Goal: Information Seeking & Learning: Find specific fact

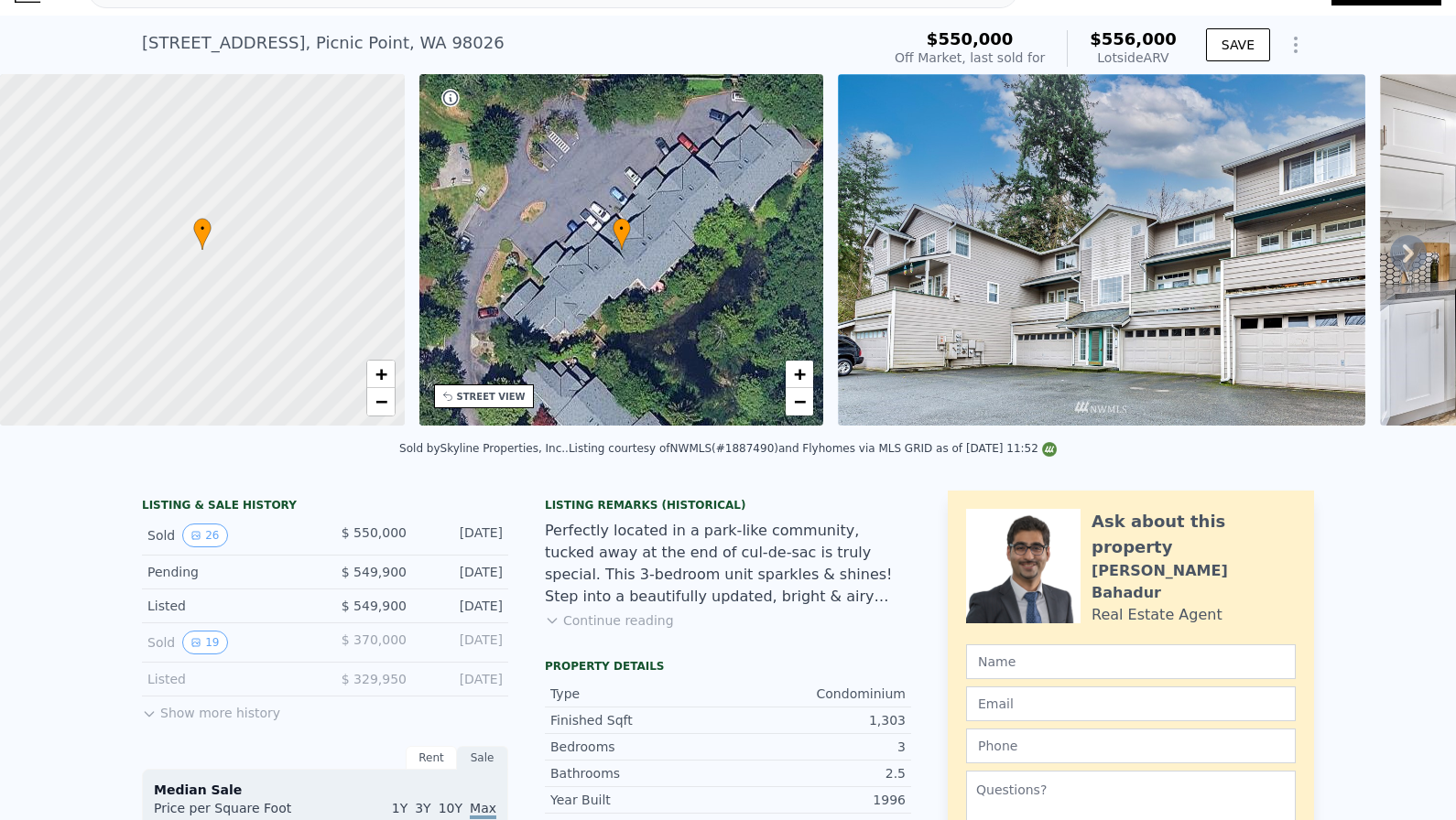
scroll to position [59, 0]
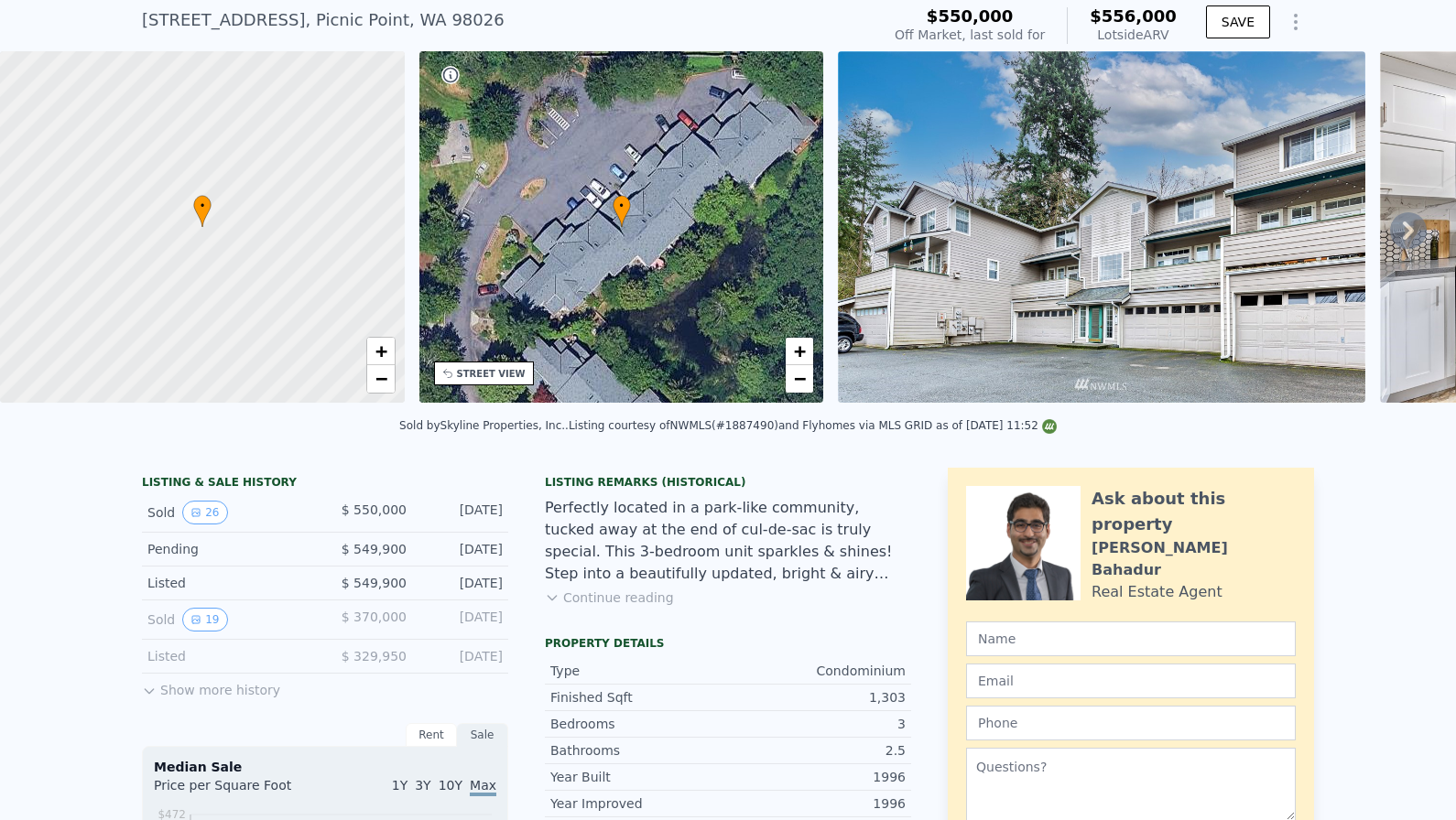
click at [180, 688] on button "Show more history" at bounding box center [212, 686] width 138 height 26
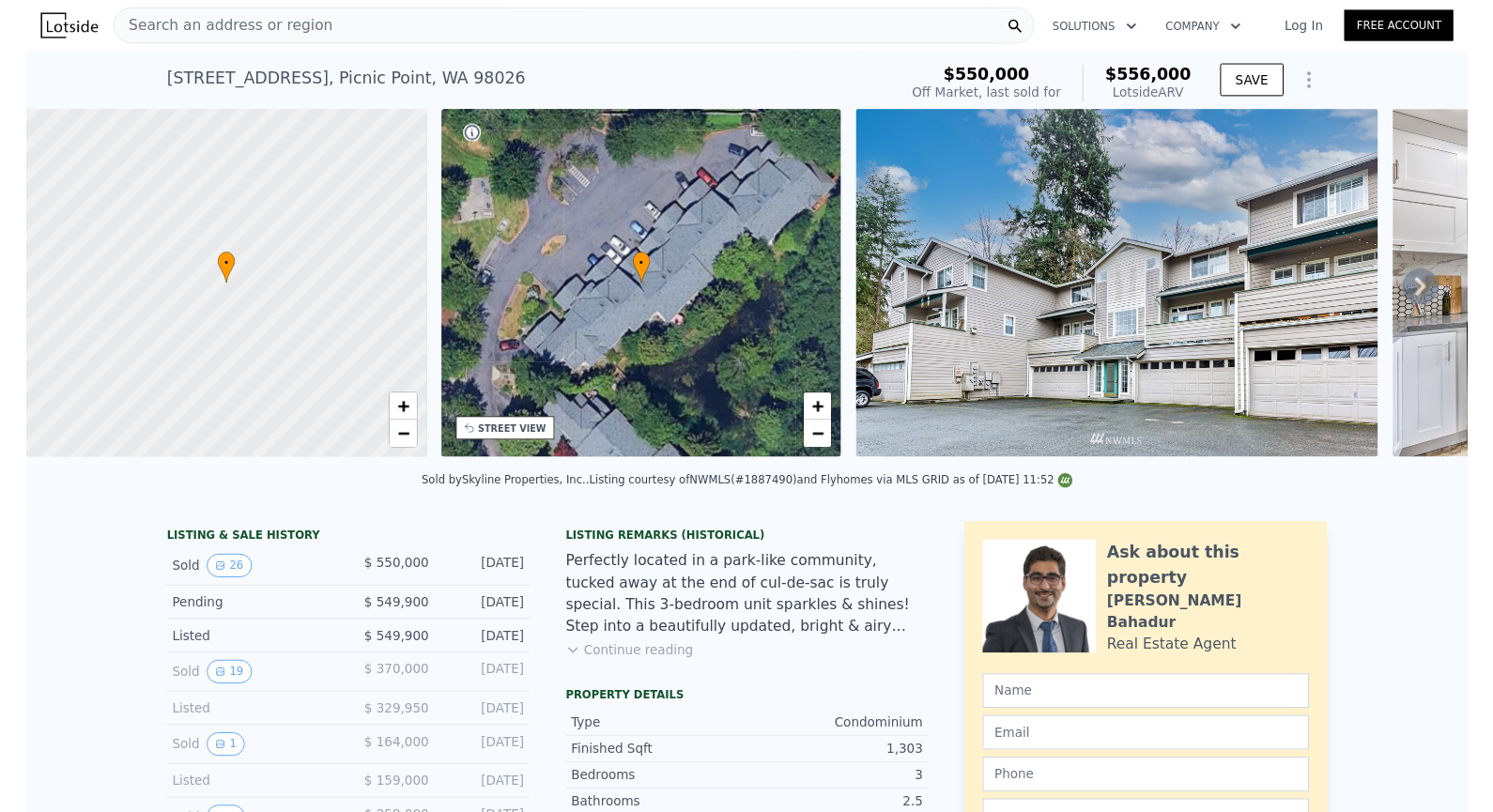
scroll to position [0, 0]
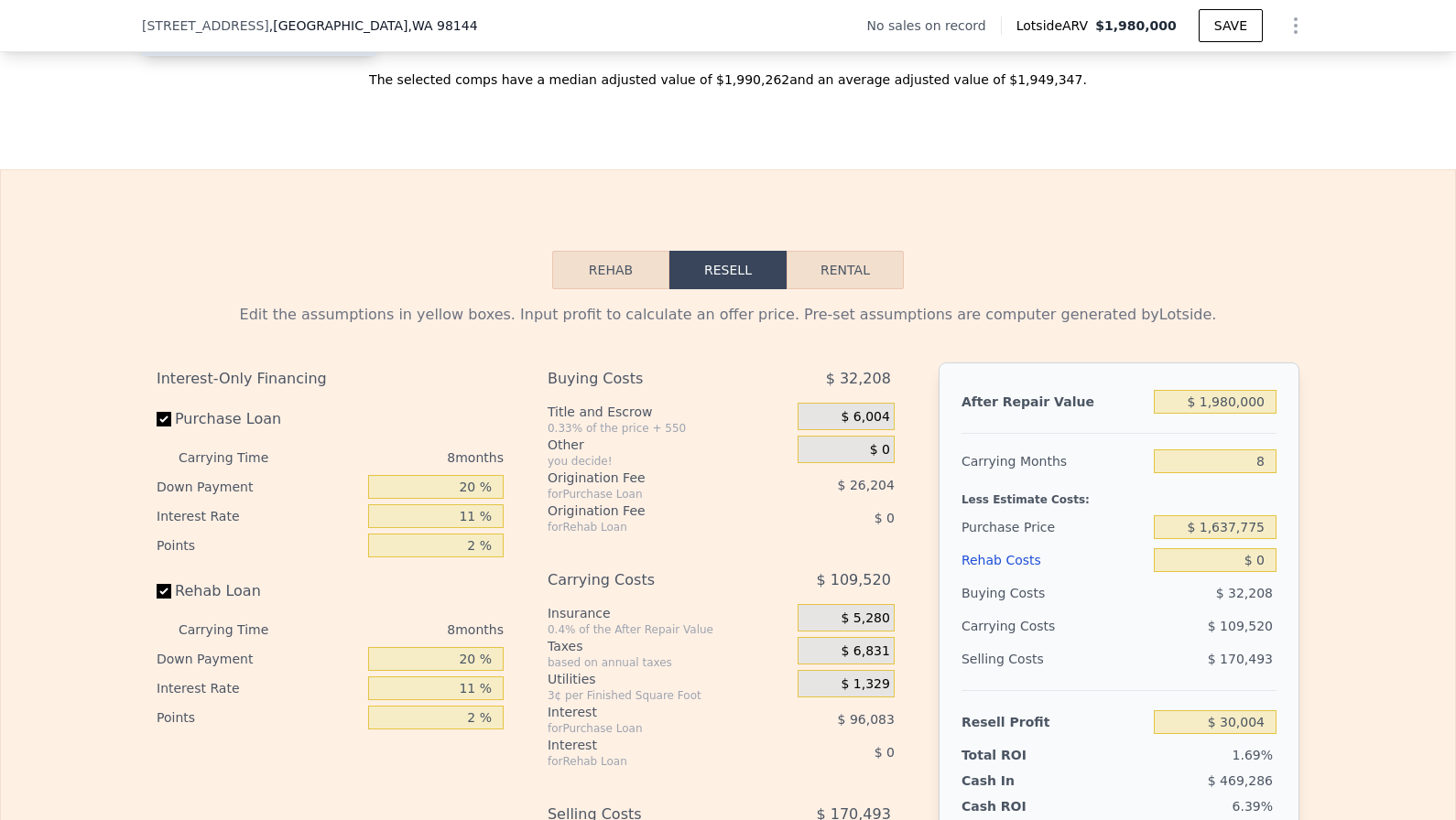
scroll to position [2451, 0]
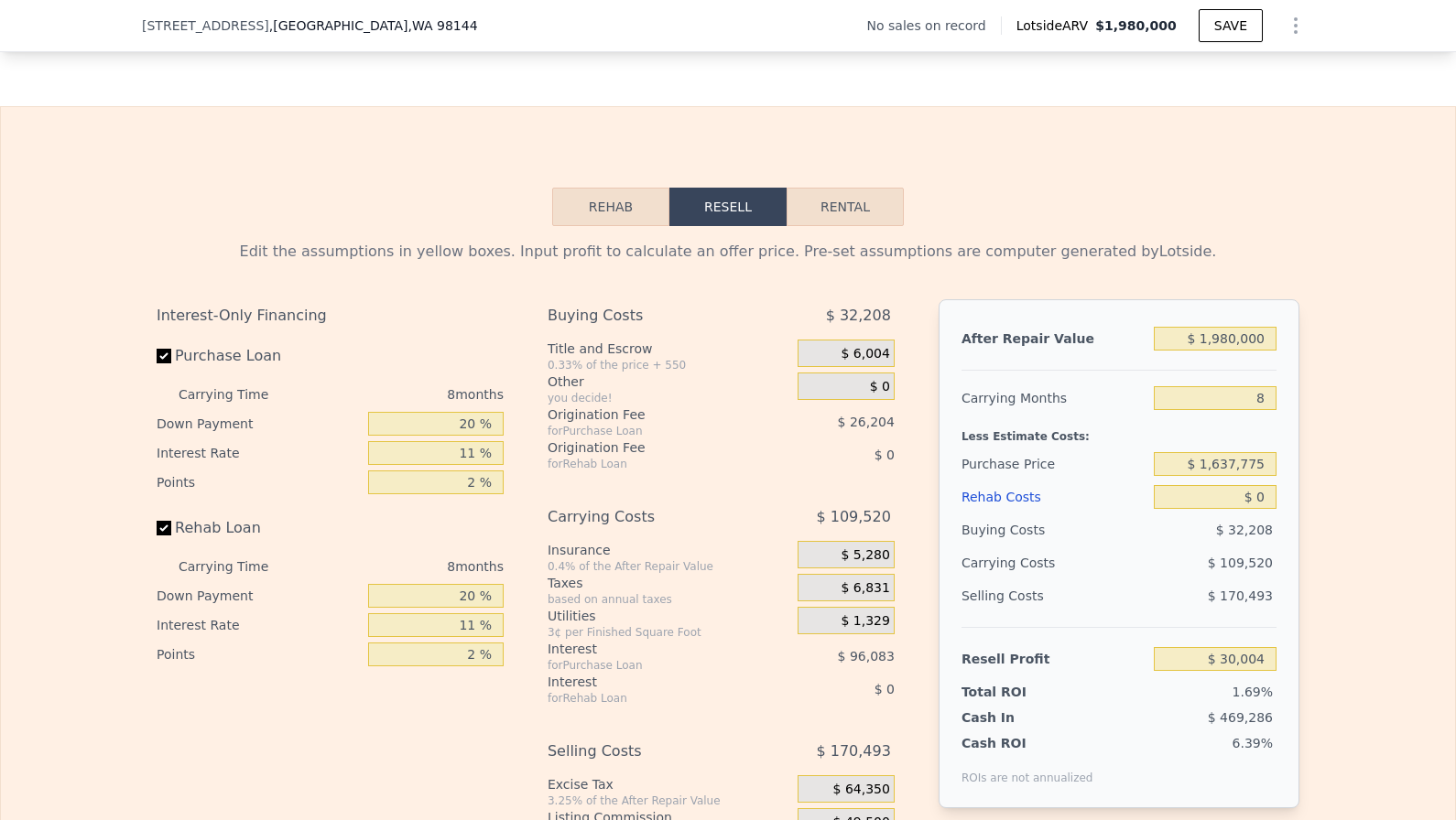
click at [408, 438] on div "11 %" at bounding box center [435, 452] width 136 height 29
click at [408, 436] on div "20 %" at bounding box center [435, 424] width 136 height 29
click at [408, 433] on input "20 %" at bounding box center [435, 423] width 136 height 24
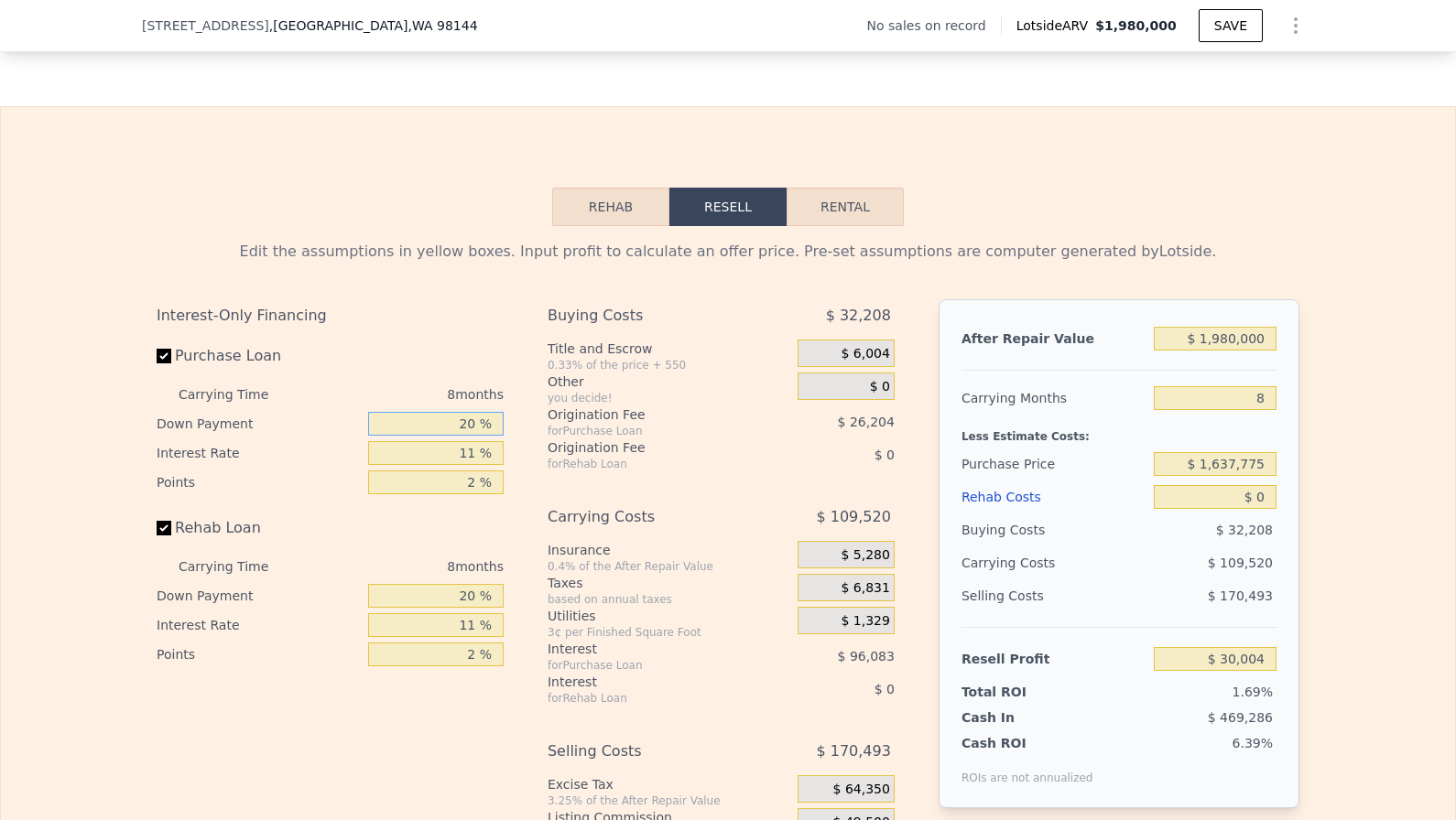
click at [408, 433] on input "20 %" at bounding box center [435, 423] width 136 height 24
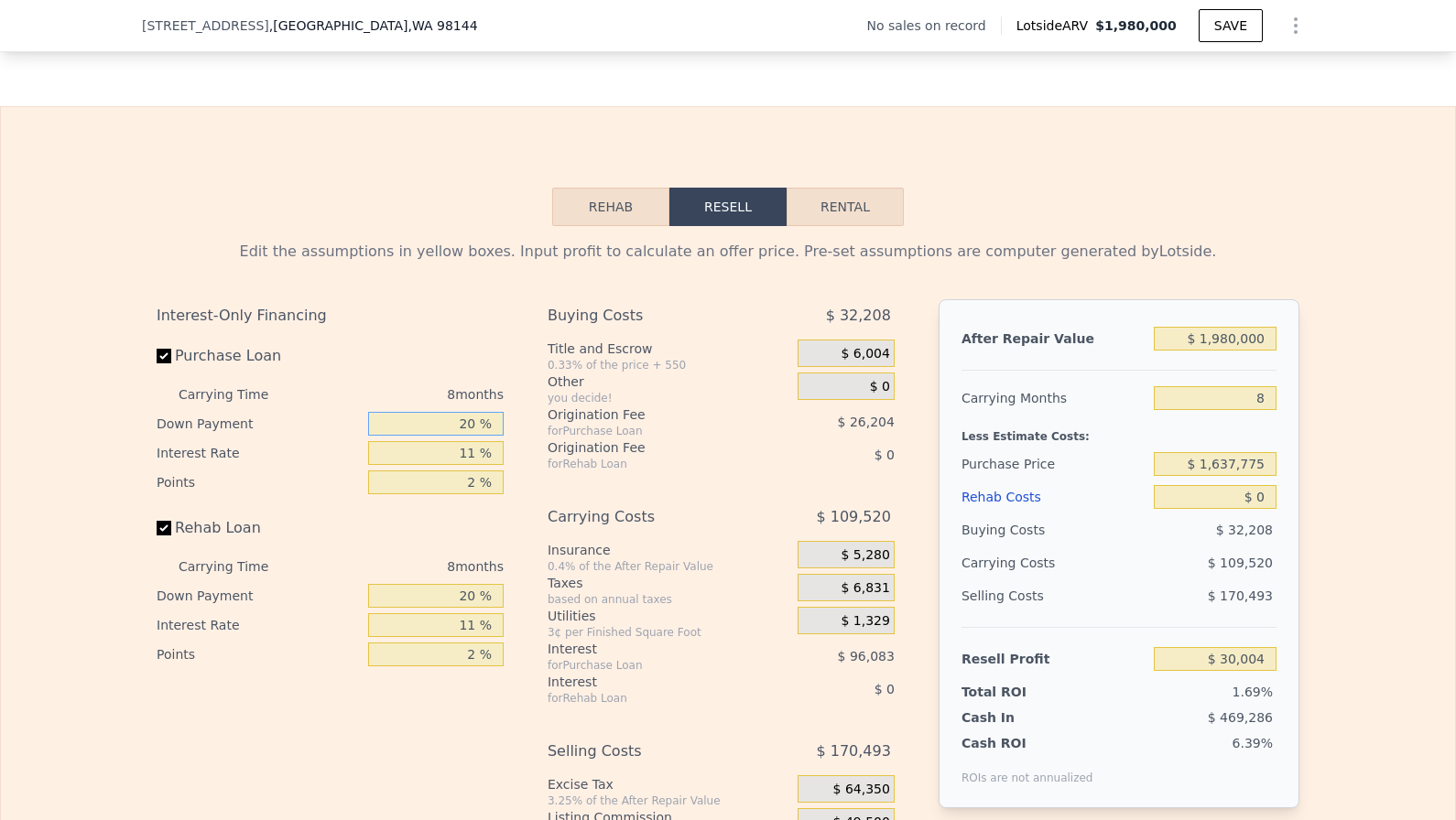
click at [408, 433] on input "20 %" at bounding box center [435, 423] width 136 height 24
click at [408, 437] on div "20 %" at bounding box center [435, 424] width 136 height 29
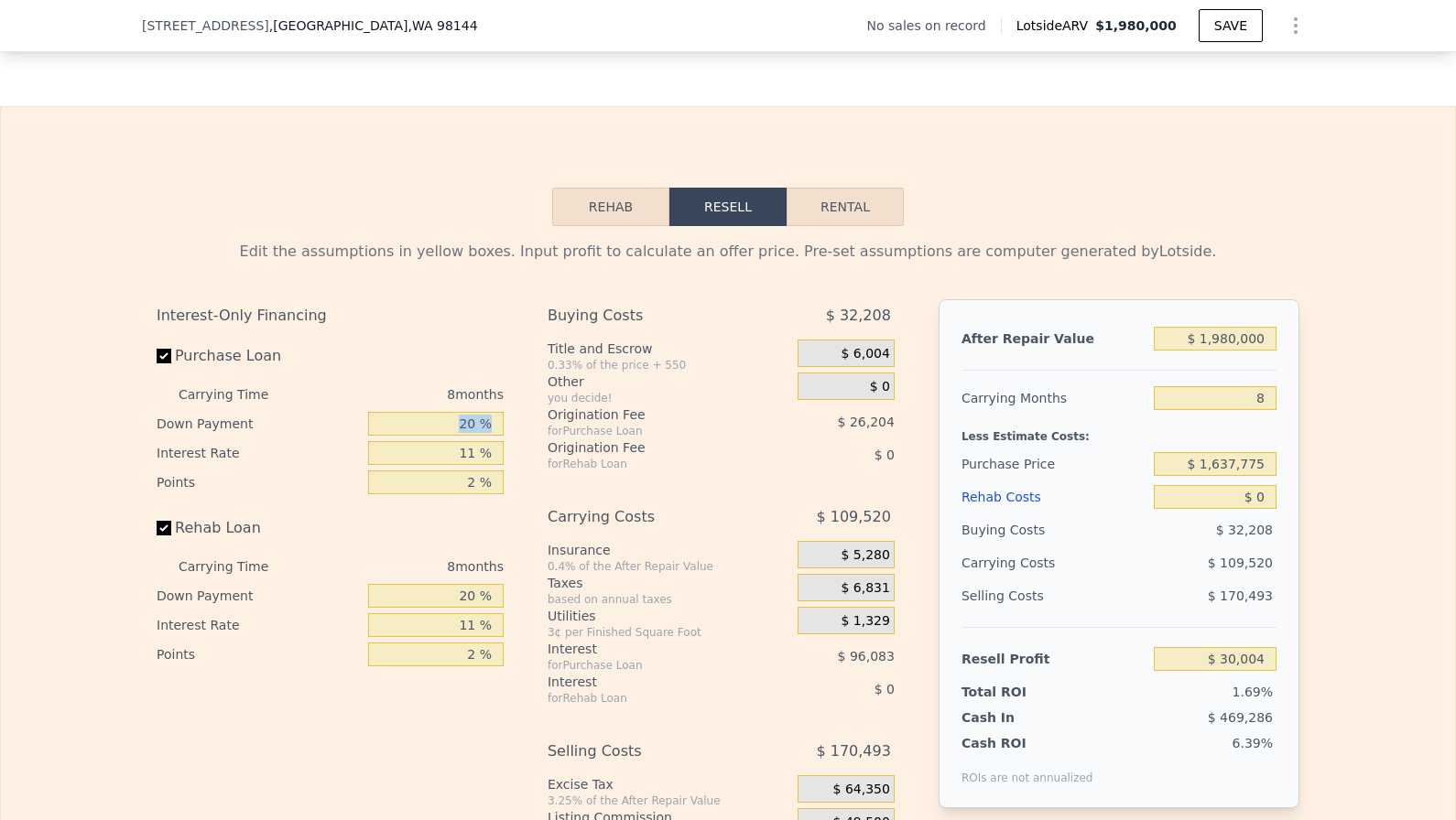
click at [408, 437] on div "20 %" at bounding box center [435, 424] width 136 height 29
click at [429, 441] on input "11 %" at bounding box center [435, 452] width 136 height 24
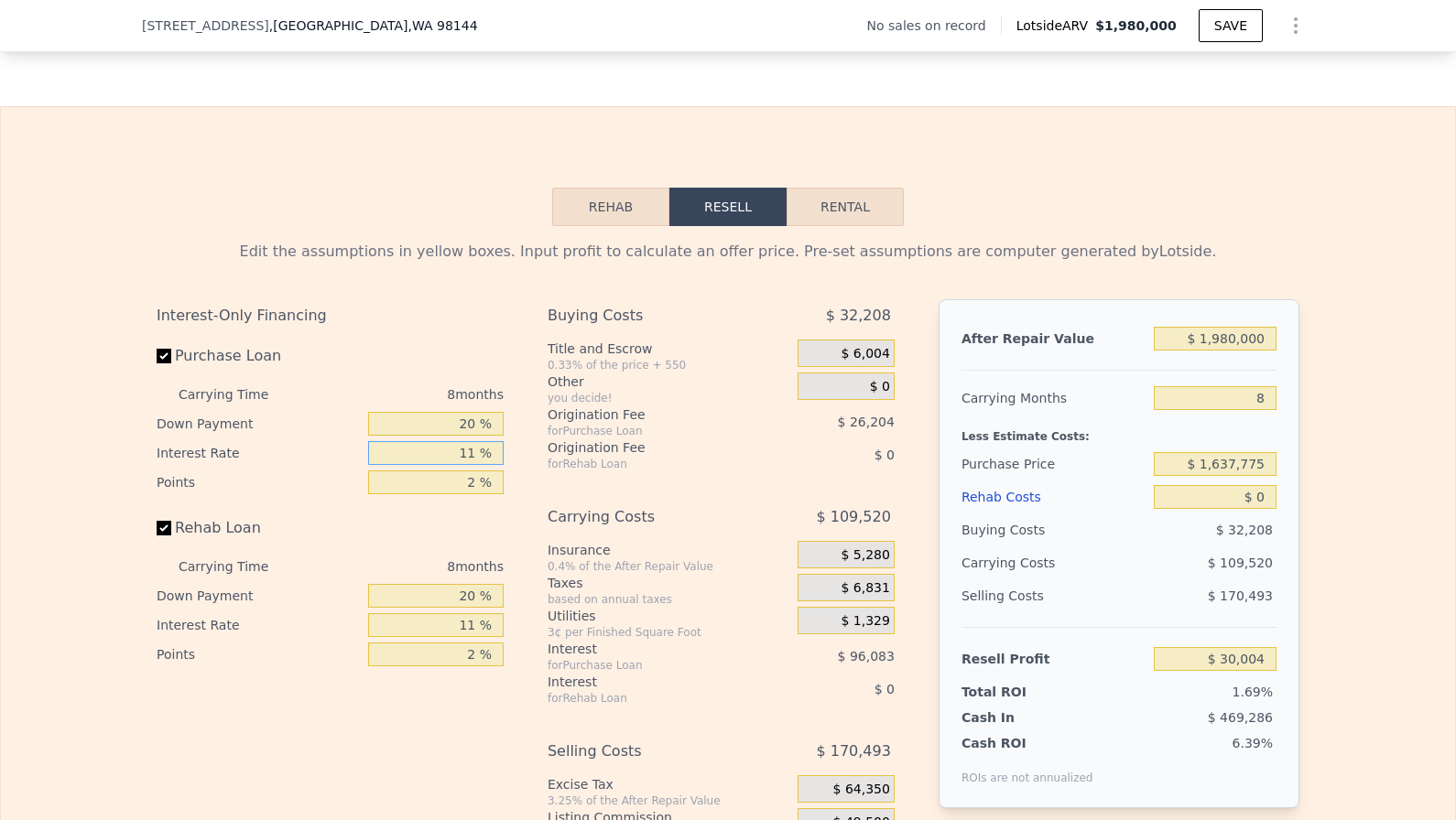
click at [429, 441] on input "11 %" at bounding box center [435, 452] width 136 height 24
click at [450, 426] on input "20 %" at bounding box center [435, 423] width 136 height 24
click at [464, 464] on input "11 %" at bounding box center [435, 452] width 136 height 24
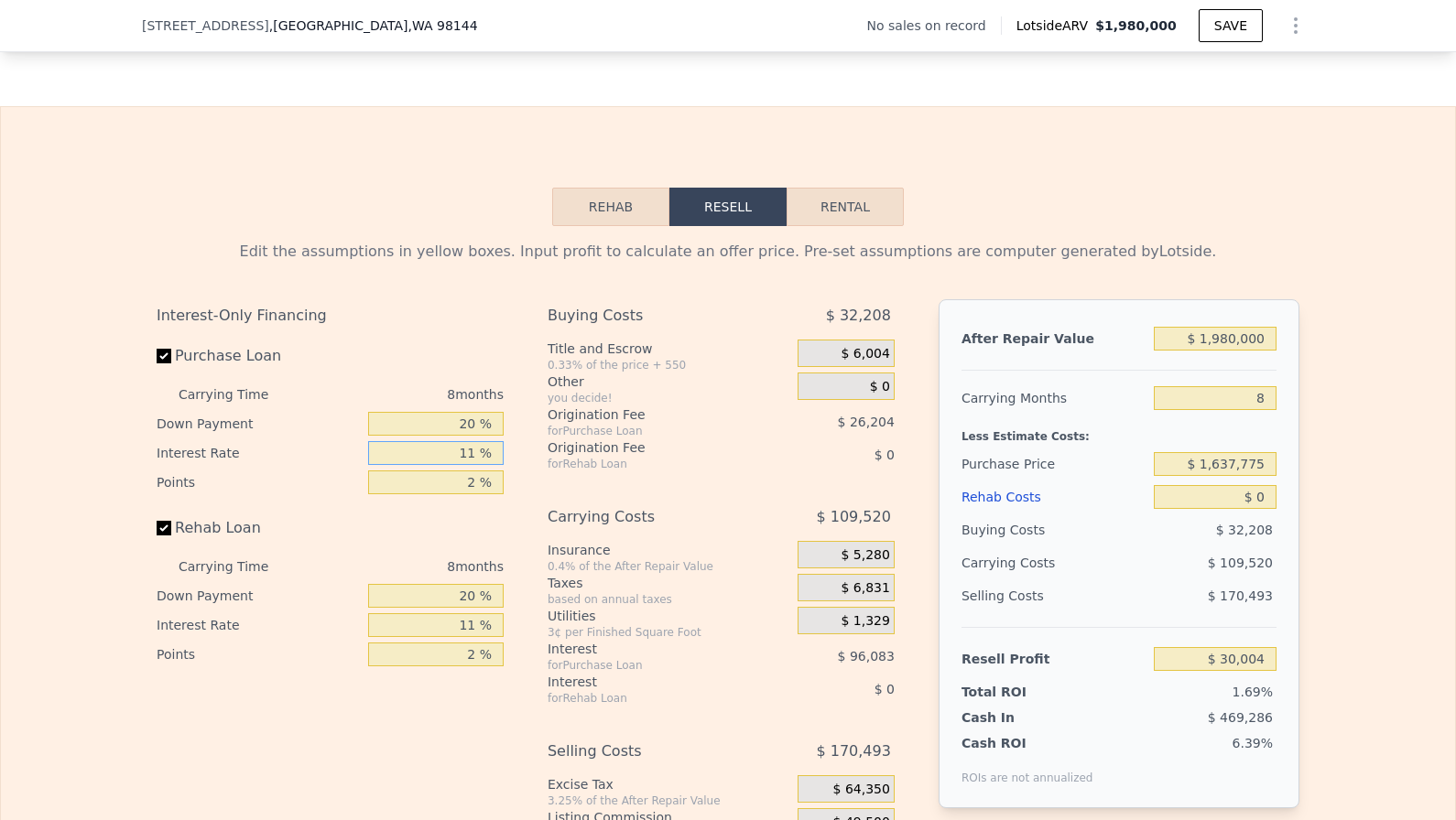
click at [464, 464] on input "11 %" at bounding box center [435, 452] width 136 height 24
click at [461, 486] on input "2 %" at bounding box center [435, 482] width 136 height 24
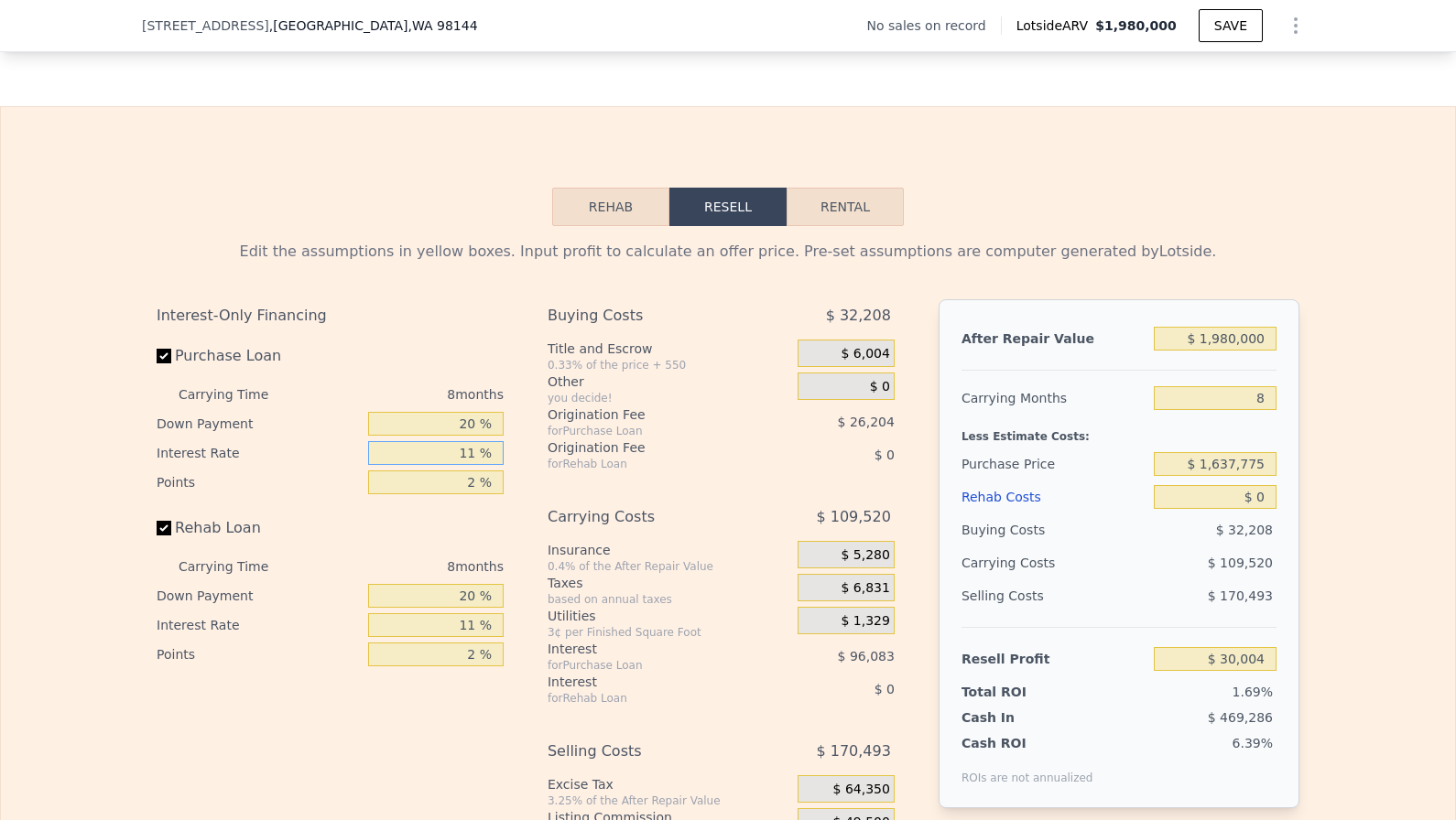
click at [462, 455] on input "11 %" at bounding box center [435, 452] width 136 height 24
click at [458, 425] on input "20 %" at bounding box center [435, 423] width 136 height 24
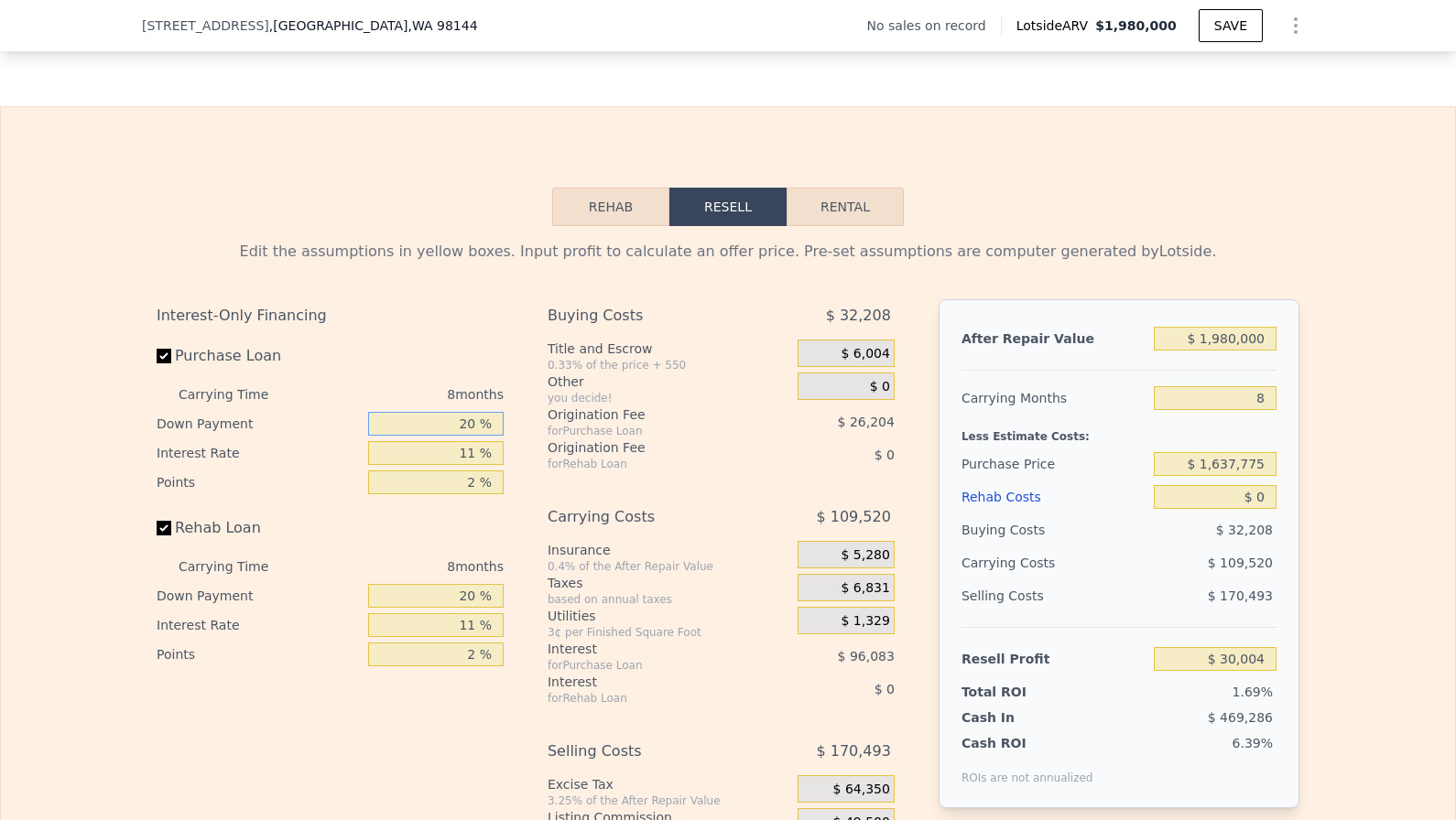
click at [458, 425] on input "20 %" at bounding box center [435, 423] width 136 height 24
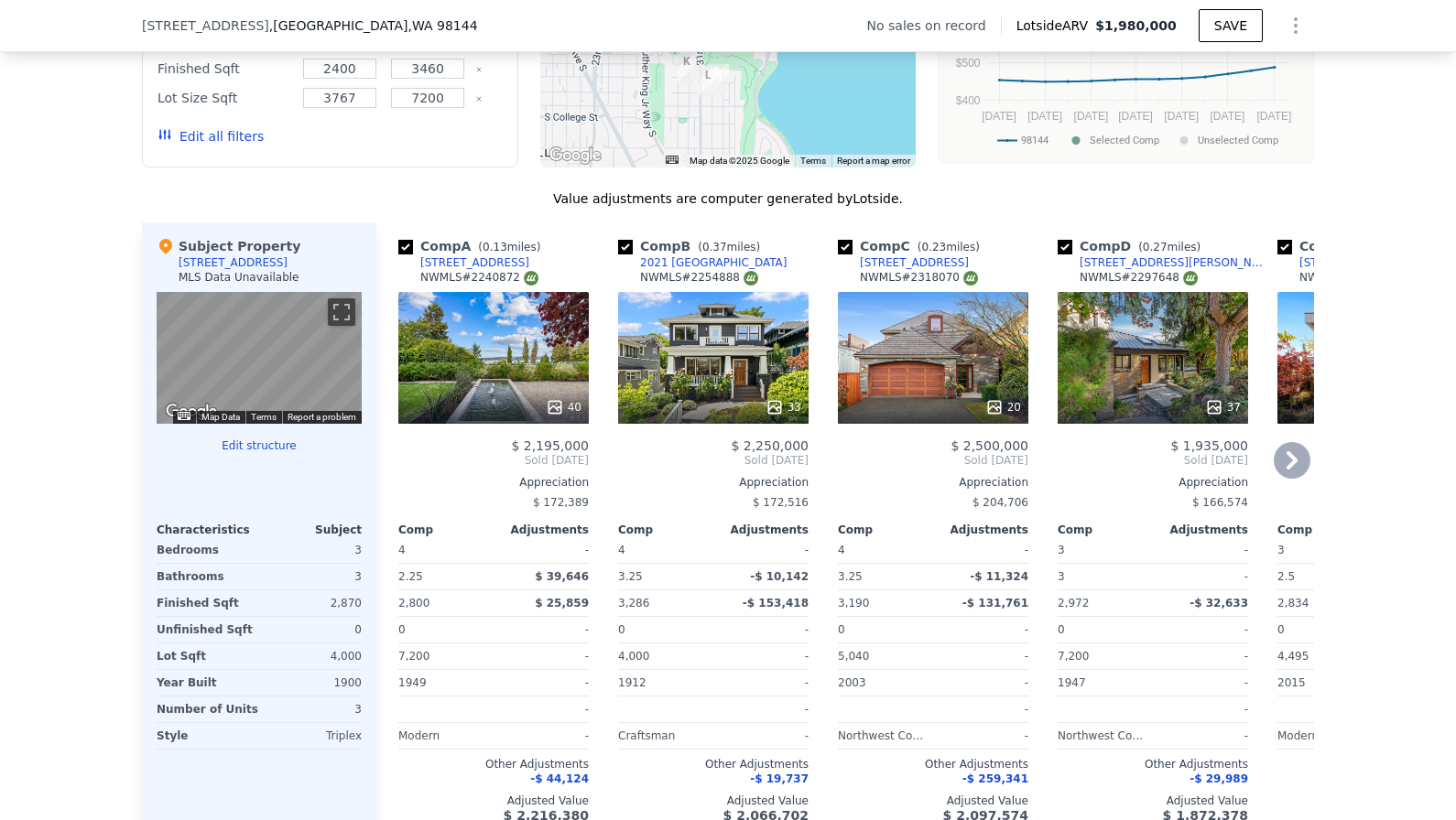
scroll to position [1607, 0]
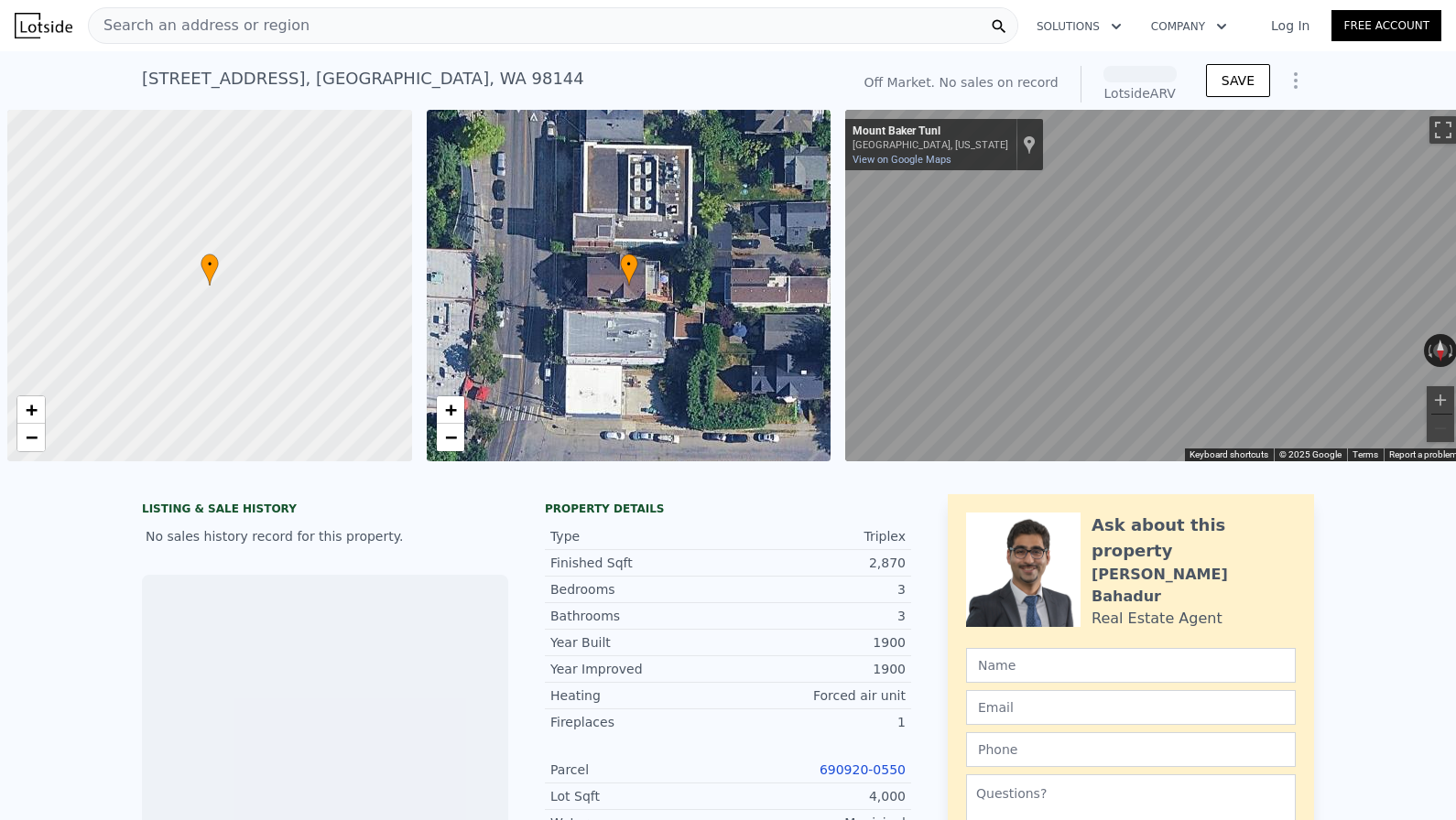
scroll to position [0, 8]
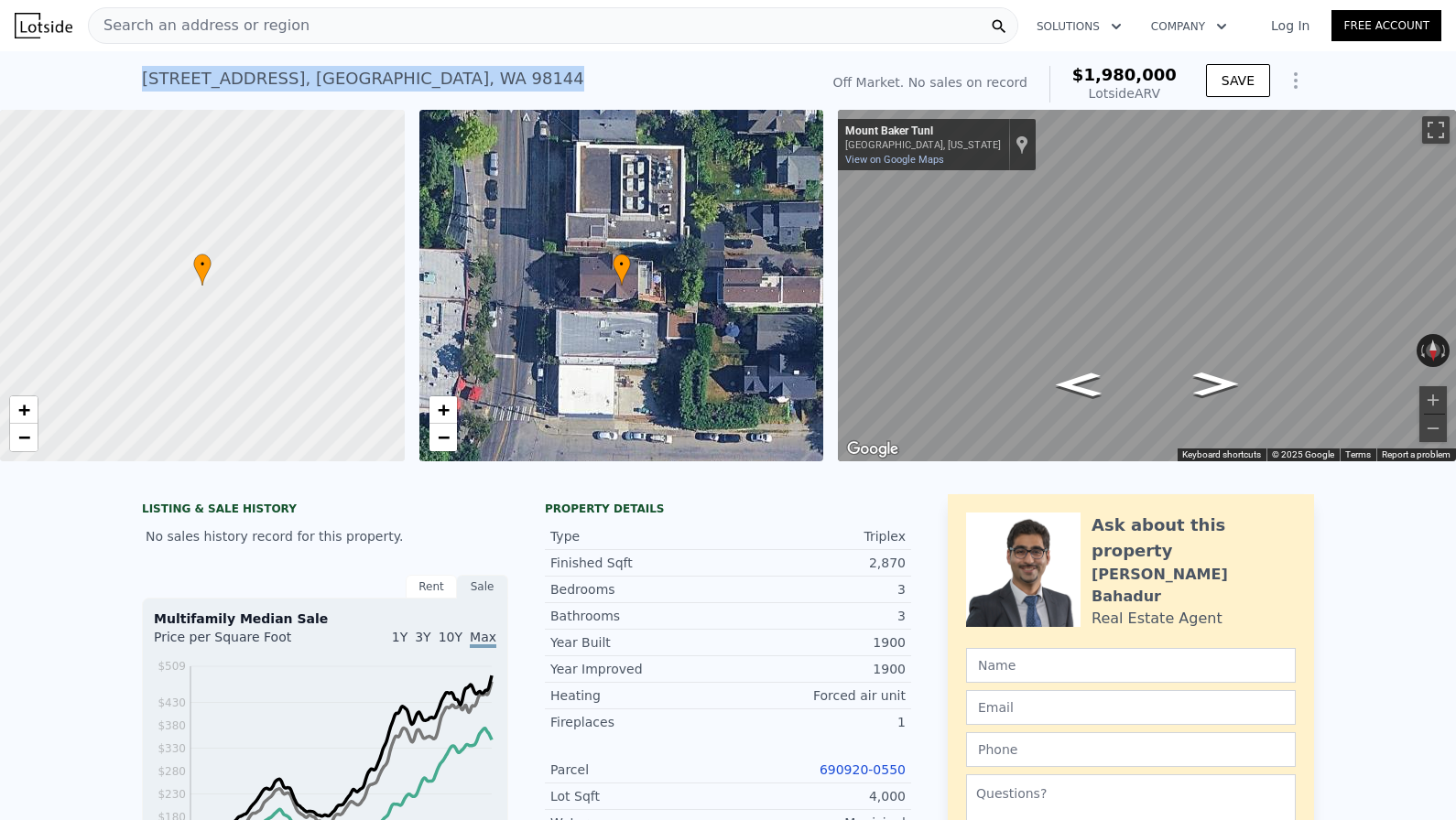
drag, startPoint x: 441, startPoint y: 78, endPoint x: 122, endPoint y: 83, distance: 319.0
click at [121, 83] on div "1416 31st Ave S , Seattle , WA 98144 No sales on record (~ARV $1.980m ) Off Mar…" at bounding box center [728, 81] width 1456 height 59
copy div "1416 31st Ave S , Seattle , WA 98144 No sales on record (~ARV $1.980m )"
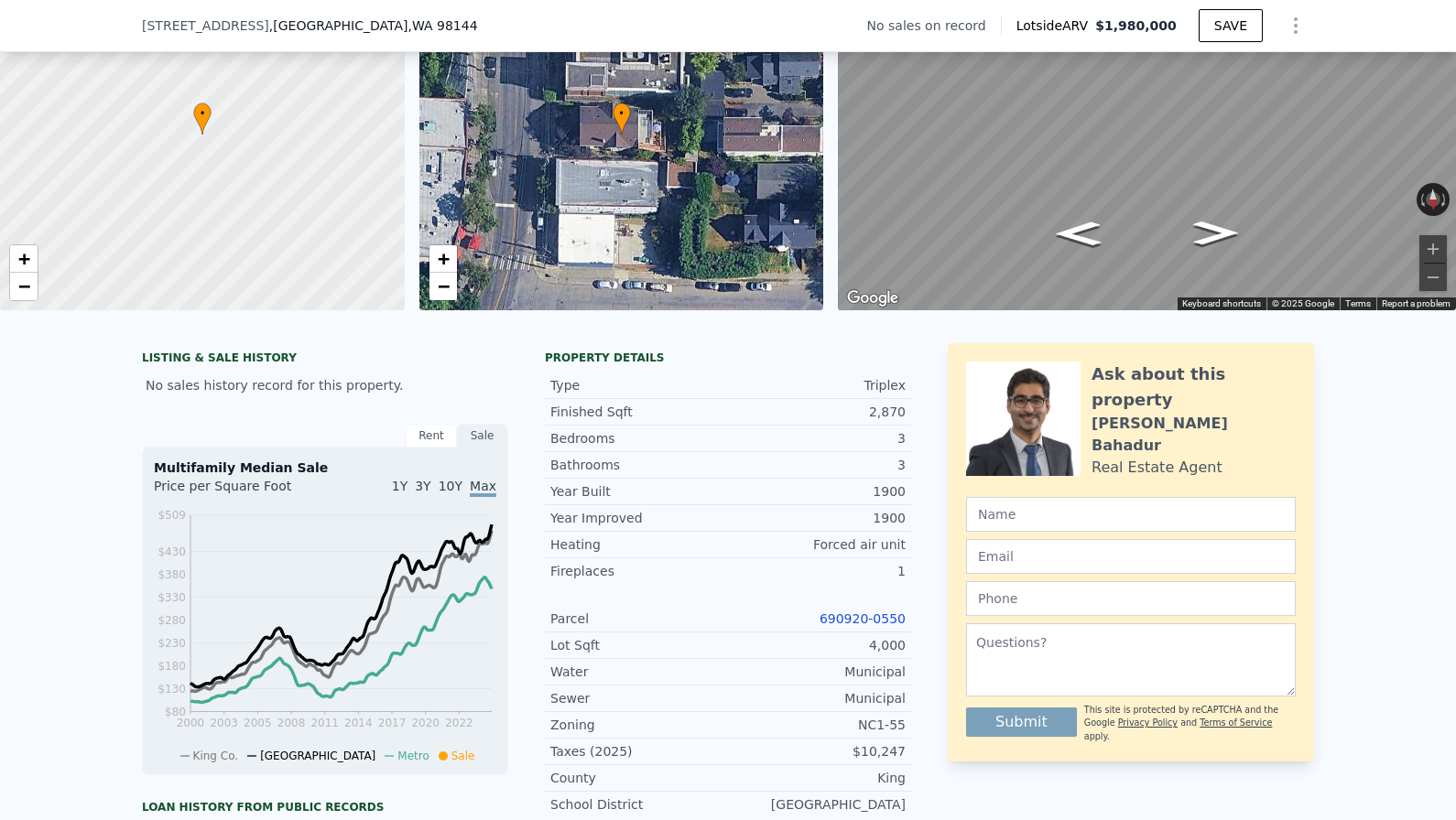
scroll to position [146, 0]
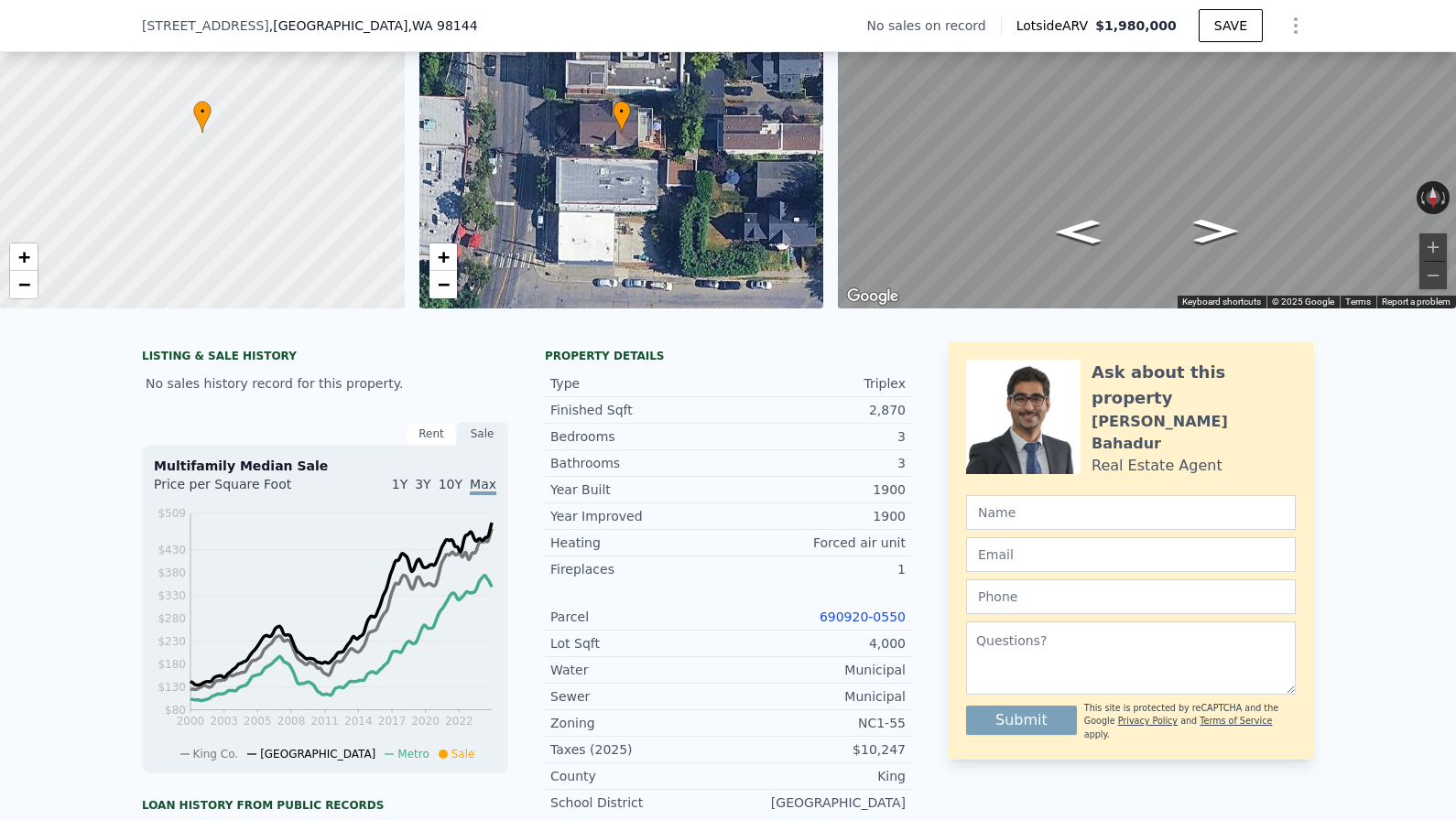
click at [830, 728] on div "NC1-55" at bounding box center [817, 722] width 177 height 18
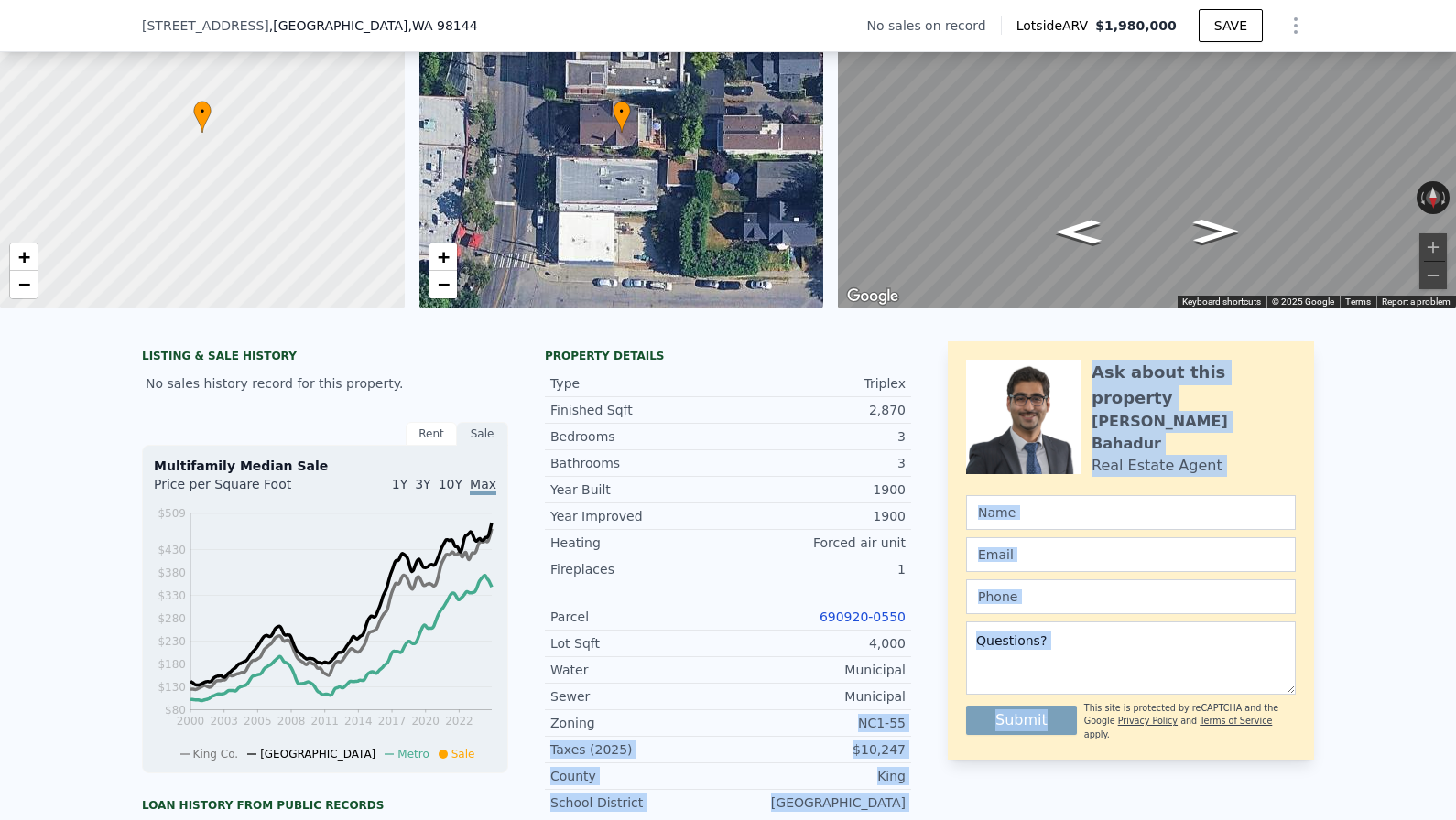
drag, startPoint x: 912, startPoint y: 728, endPoint x: 724, endPoint y: 723, distance: 188.1
click at [724, 723] on div "LISTING & SALE HISTORY No sales history record for this property. Rent Sale Ren…" at bounding box center [728, 706] width 1172 height 731
click at [723, 723] on div "Zoning" at bounding box center [638, 722] width 177 height 18
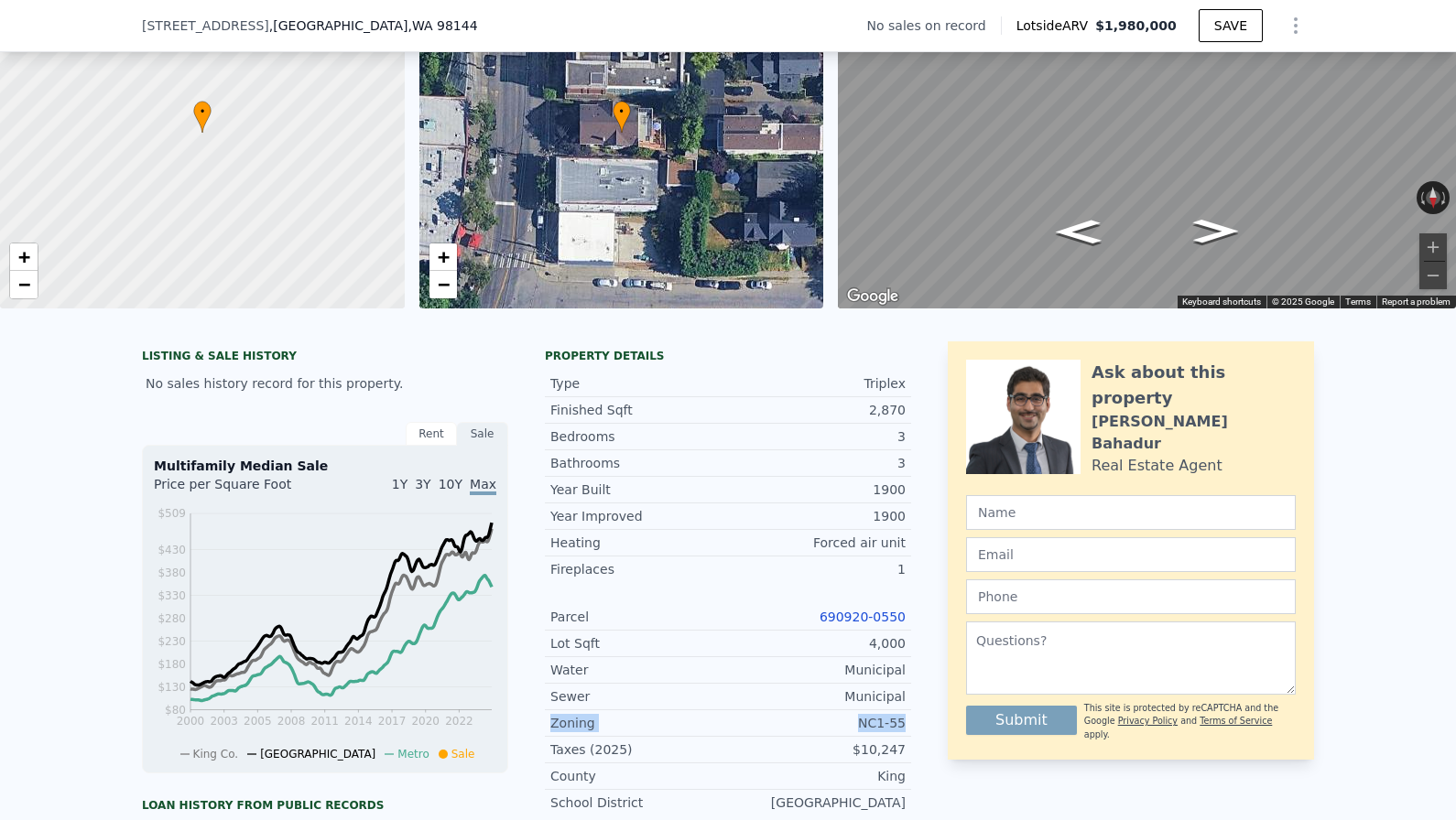
drag, startPoint x: 554, startPoint y: 722, endPoint x: 912, endPoint y: 730, distance: 358.1
click at [912, 730] on div "LISTING & SALE HISTORY No sales history record for this property. Rent Sale Ren…" at bounding box center [728, 706] width 1172 height 731
copy div "Zoning NC1-55"
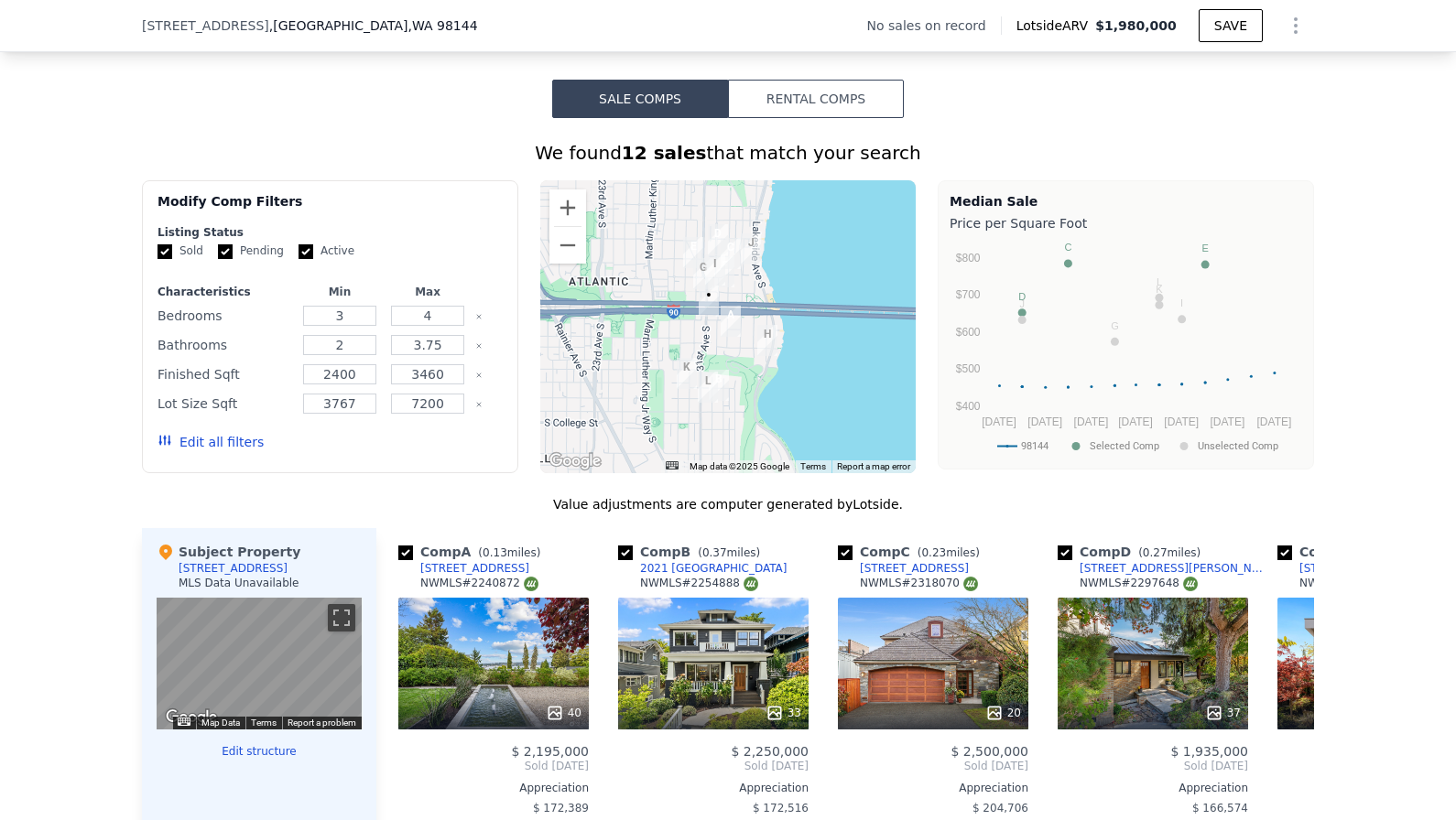
scroll to position [1294, 0]
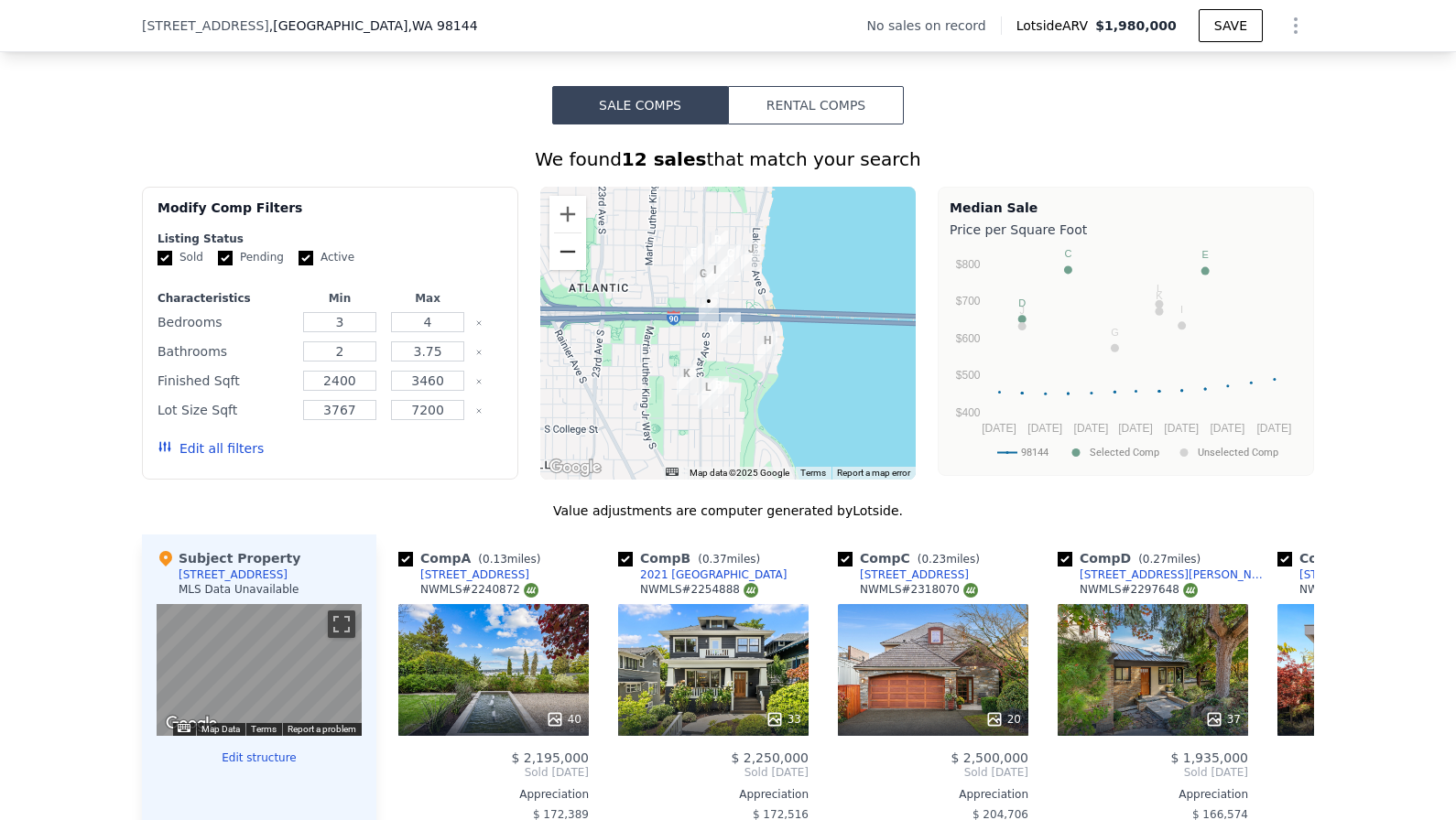
click at [563, 256] on button "Zoom out" at bounding box center [567, 251] width 37 height 37
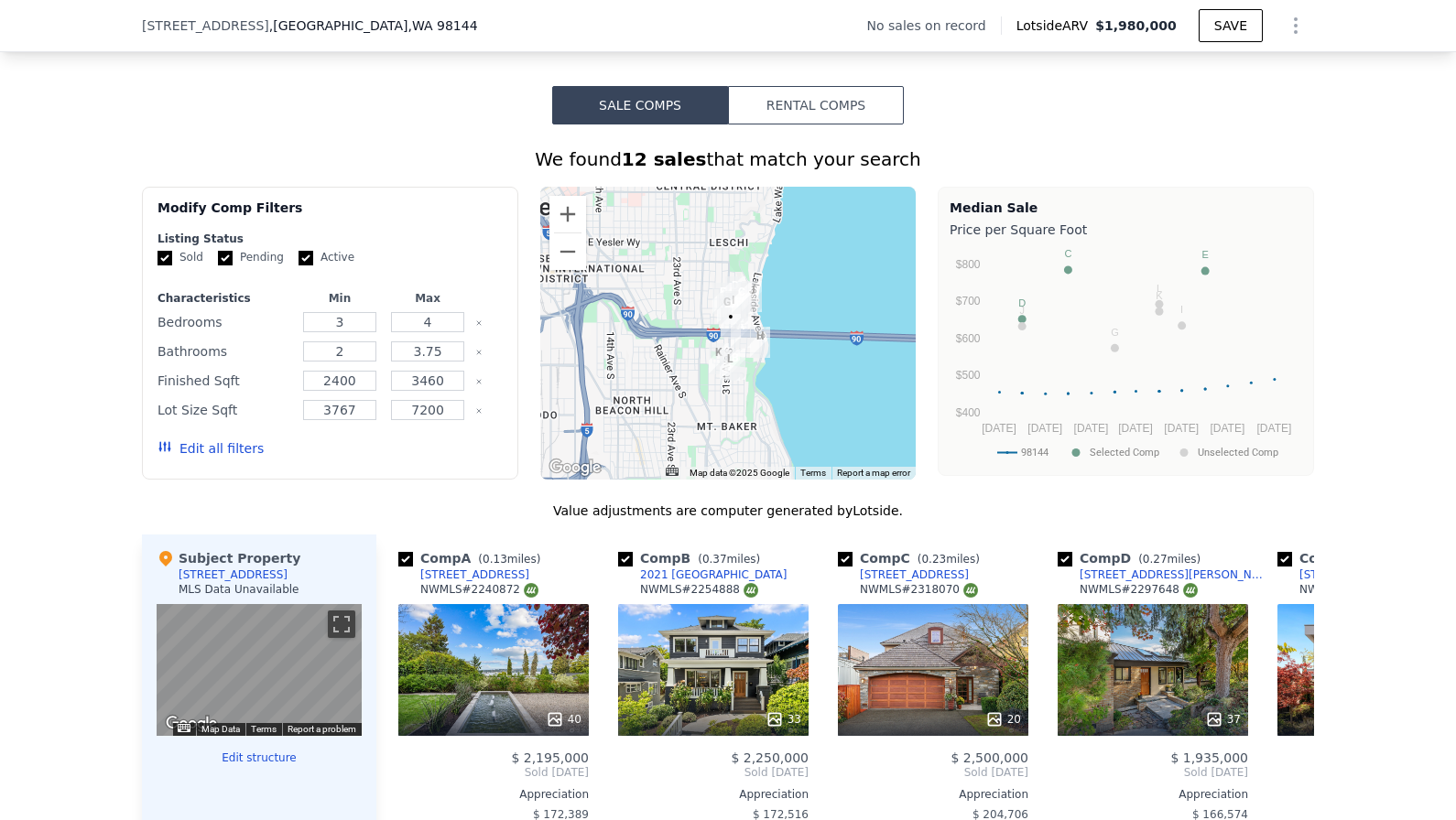
drag, startPoint x: 683, startPoint y: 353, endPoint x: 697, endPoint y: 362, distance: 16.6
click at [699, 362] on div at bounding box center [728, 333] width 377 height 293
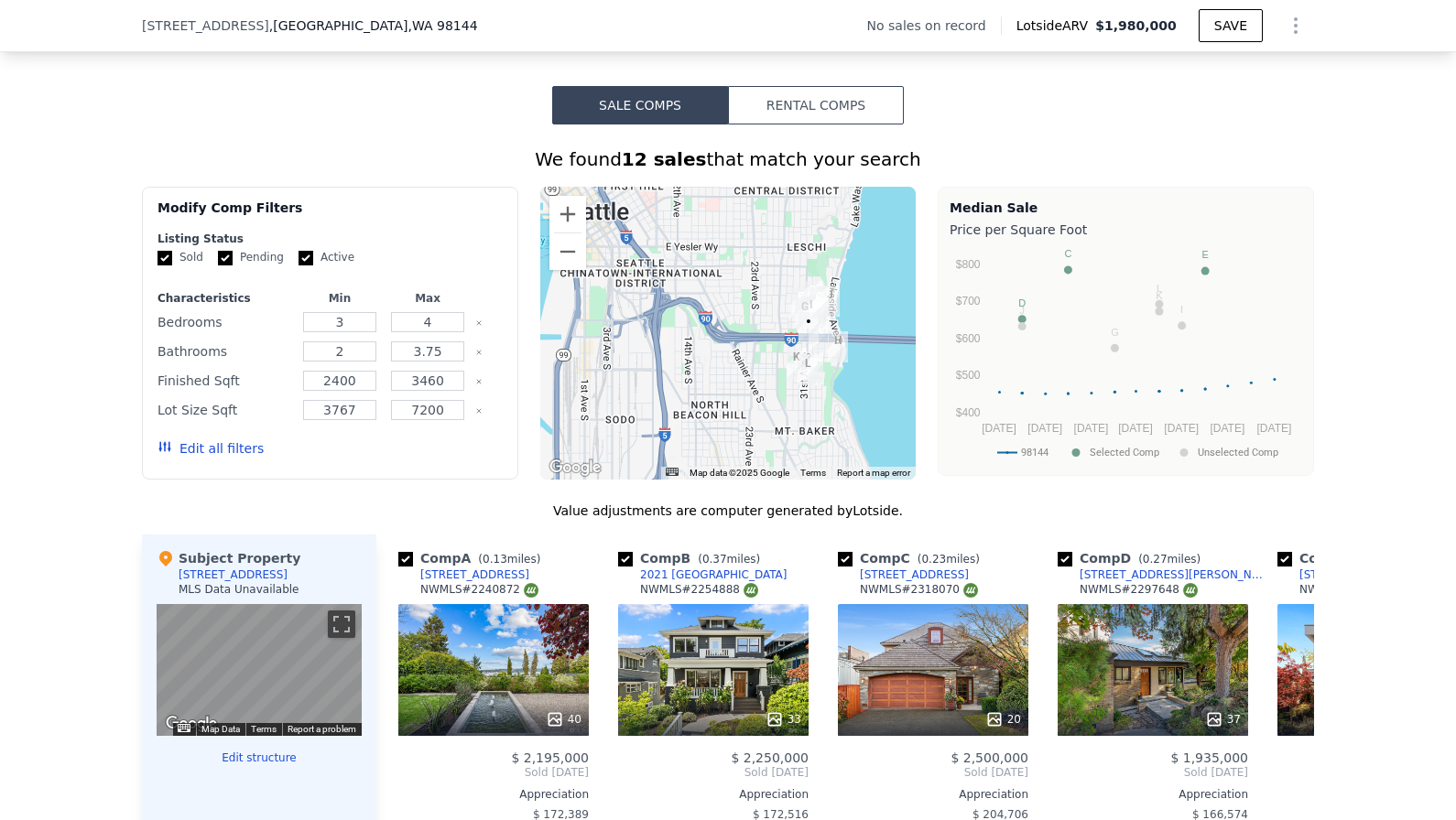
drag, startPoint x: 682, startPoint y: 315, endPoint x: 753, endPoint y: 319, distance: 71.1
click at [760, 319] on div at bounding box center [728, 333] width 377 height 293
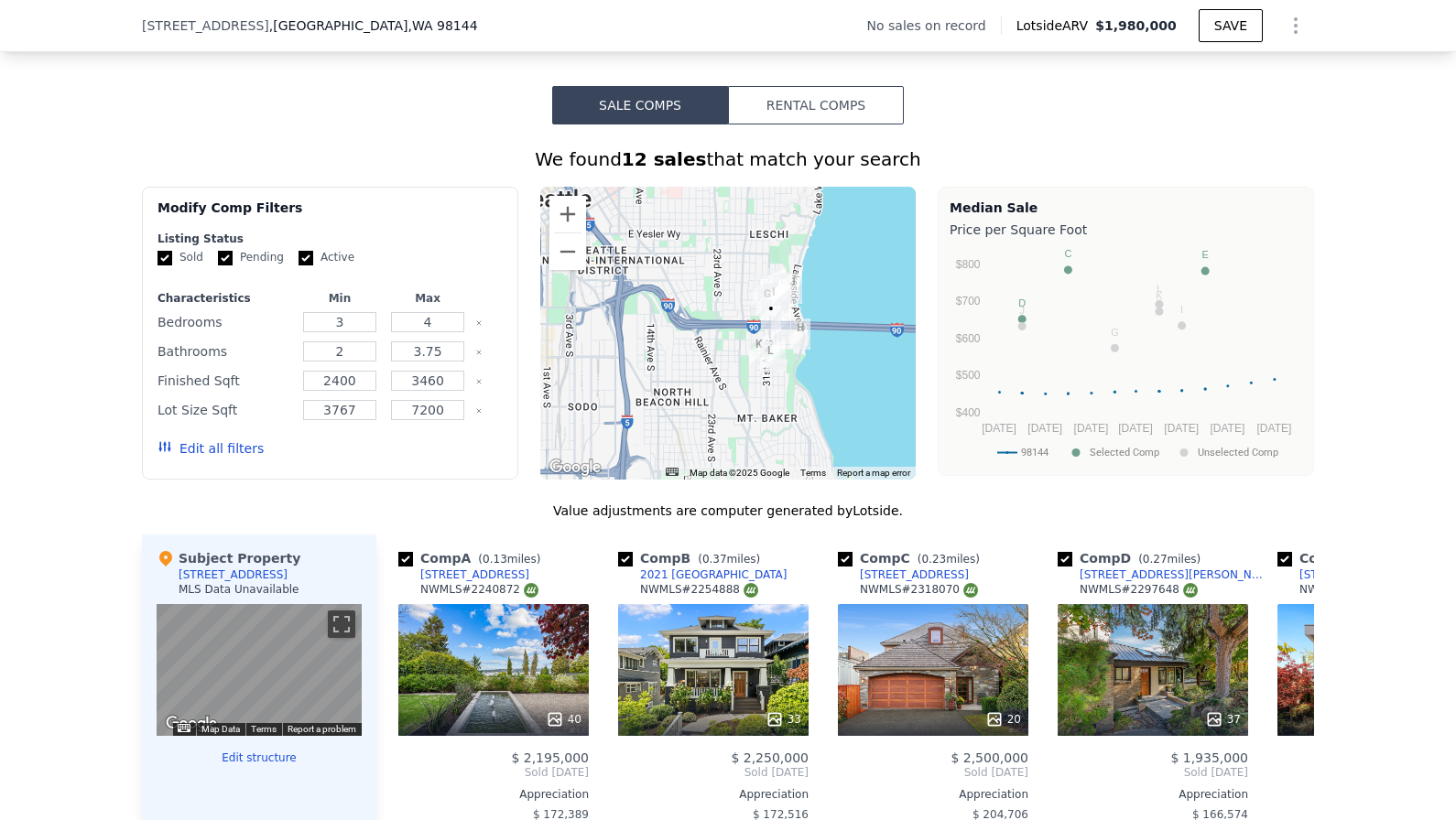
drag, startPoint x: 876, startPoint y: 373, endPoint x: 844, endPoint y: 357, distance: 35.8
click at [844, 356] on div at bounding box center [728, 333] width 377 height 293
click at [565, 203] on button "Zoom in" at bounding box center [567, 214] width 37 height 37
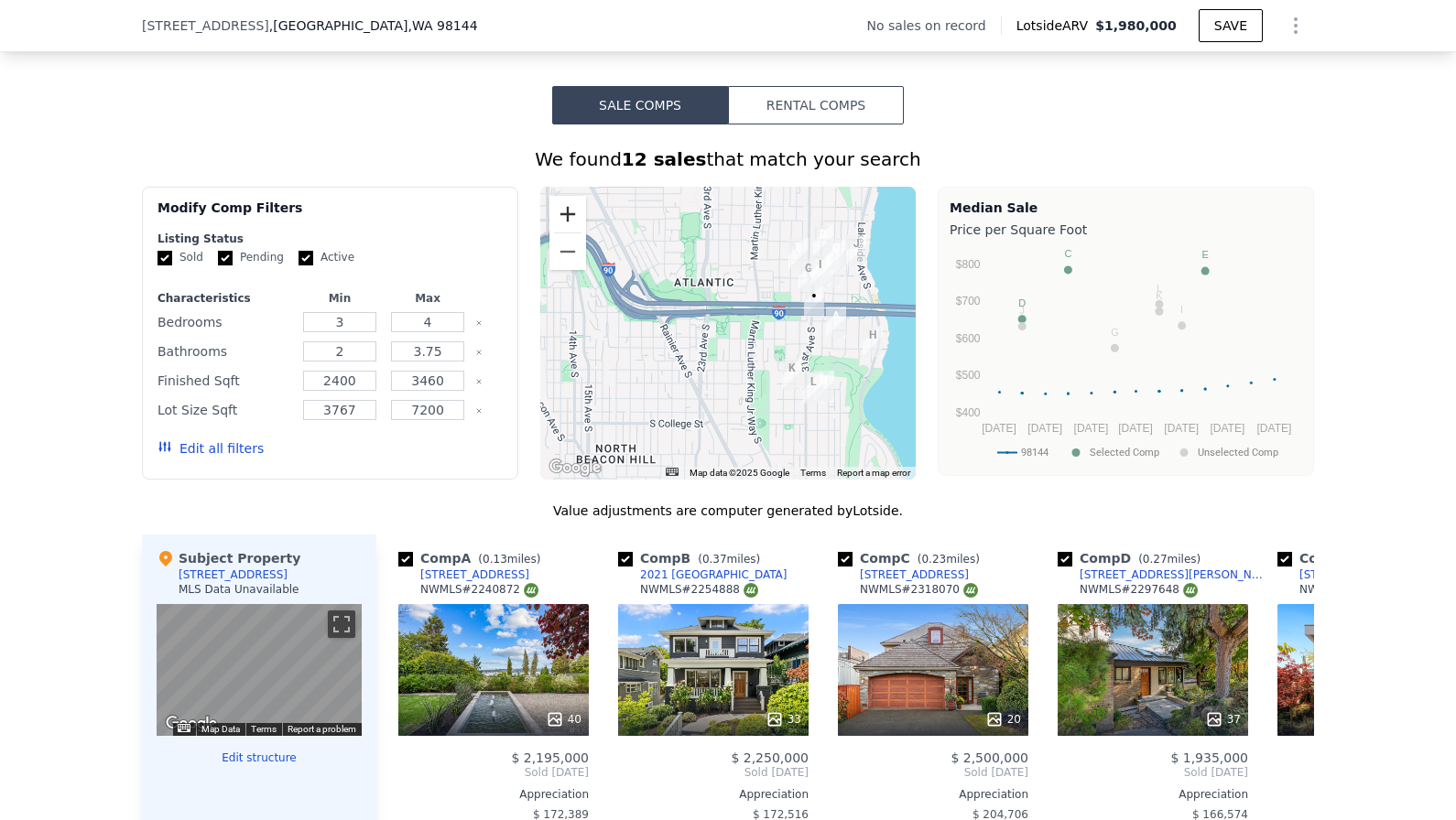
click at [565, 203] on button "Zoom in" at bounding box center [567, 214] width 37 height 37
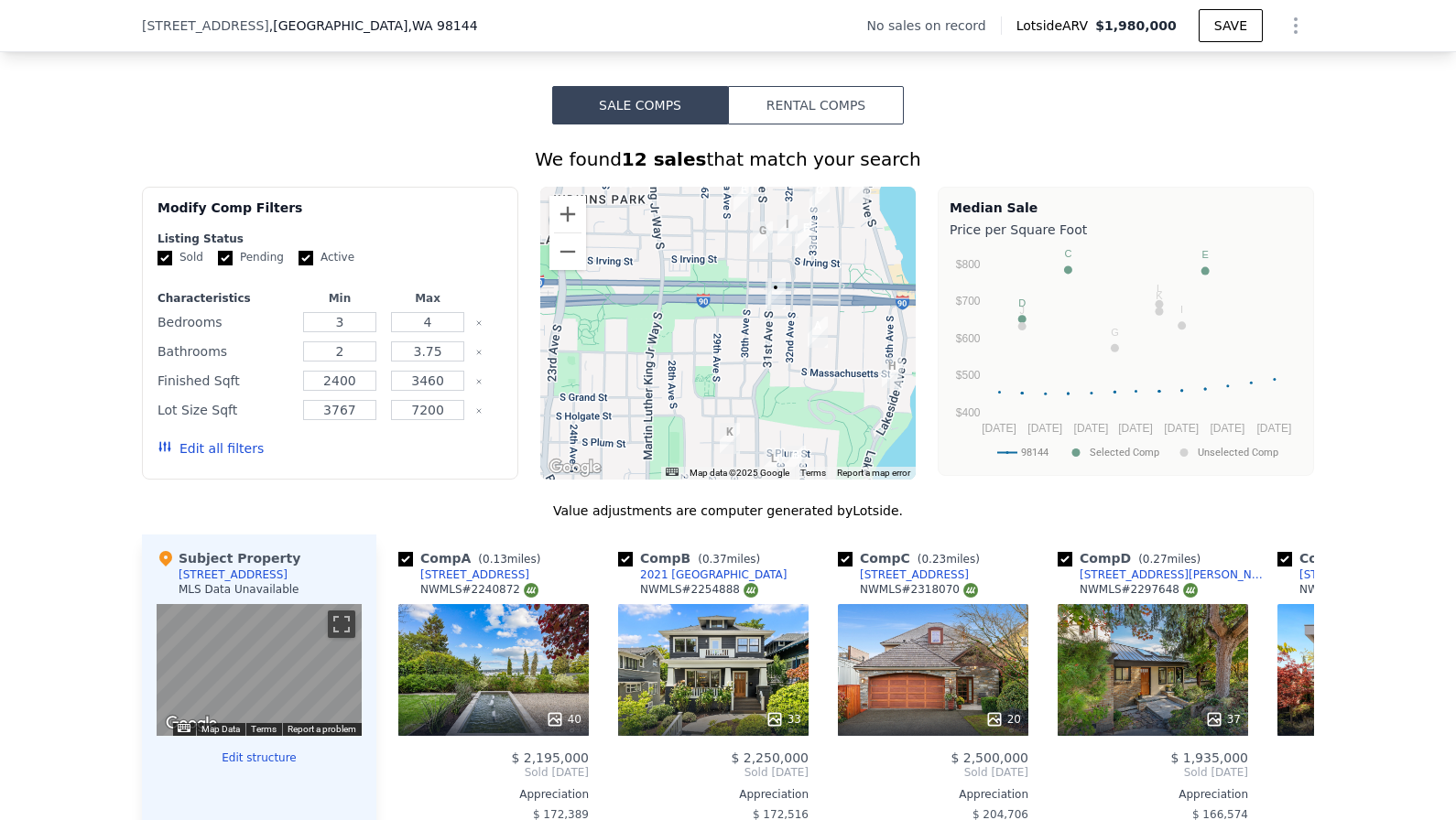
drag, startPoint x: 894, startPoint y: 292, endPoint x: 747, endPoint y: 302, distance: 147.3
click at [748, 301] on div at bounding box center [728, 333] width 377 height 293
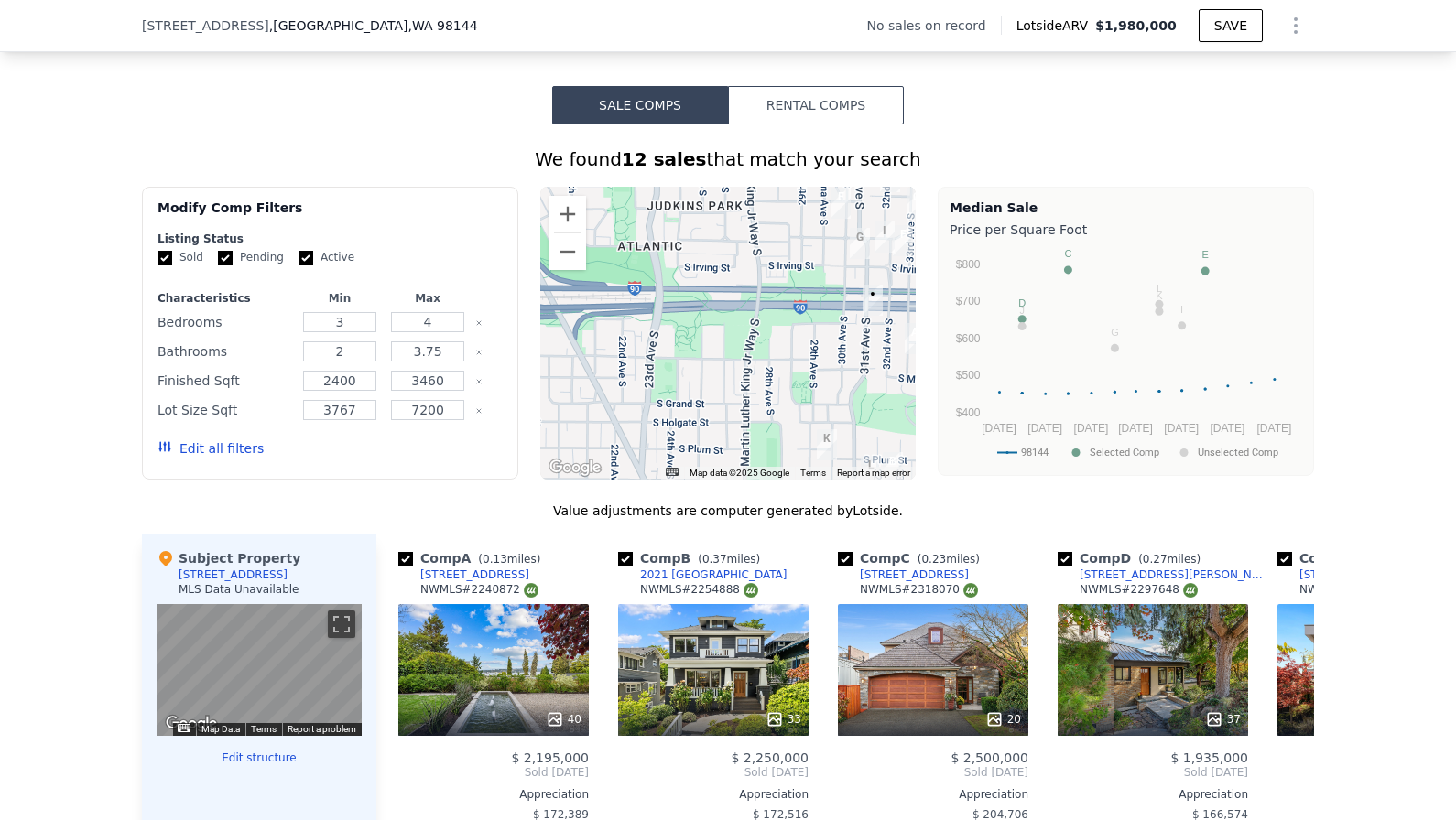
drag, startPoint x: 675, startPoint y: 333, endPoint x: 786, endPoint y: 336, distance: 111.0
click at [788, 337] on div at bounding box center [728, 333] width 377 height 293
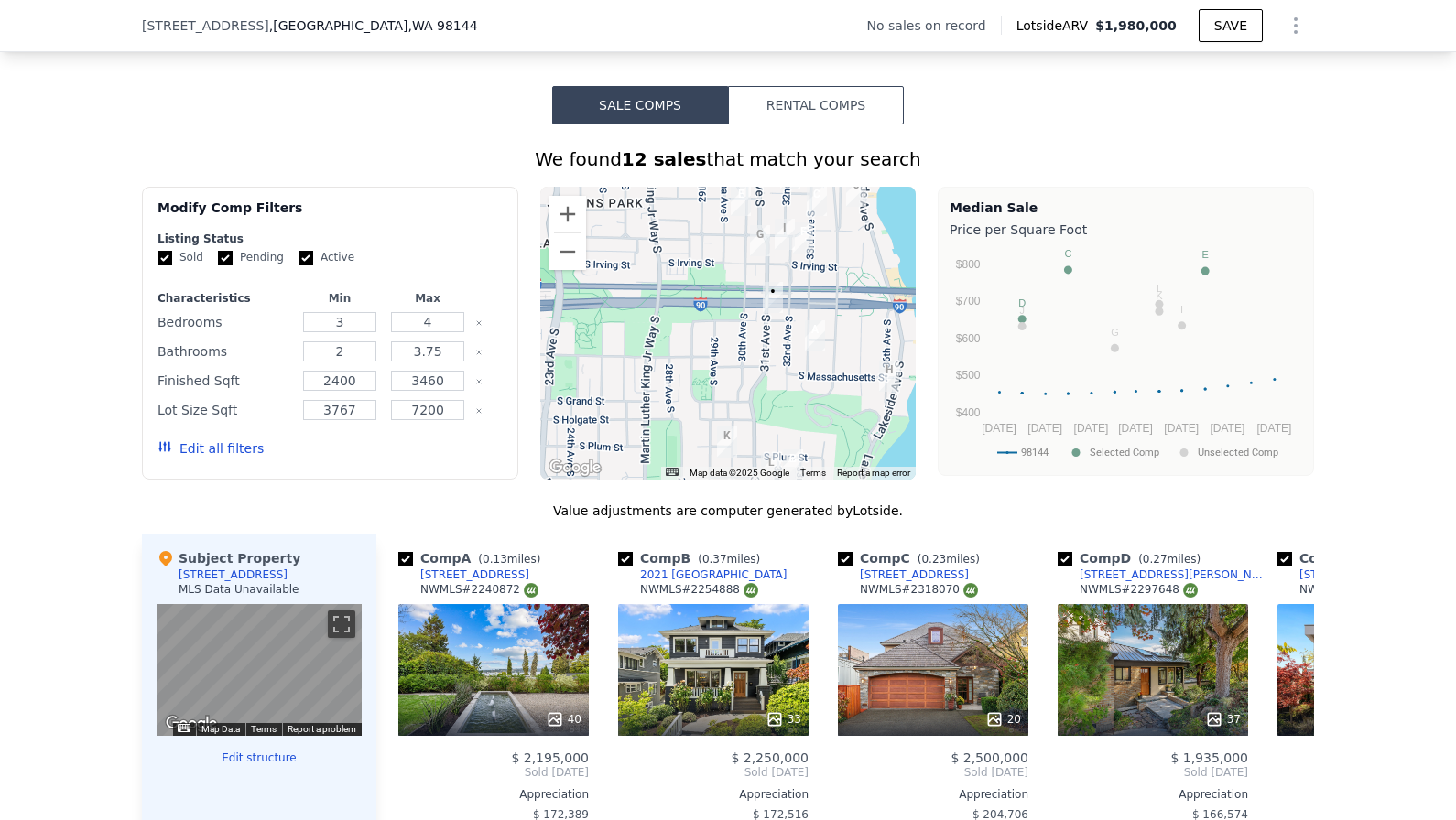
drag, startPoint x: 812, startPoint y: 334, endPoint x: 719, endPoint y: 336, distance: 93.0
click at [719, 336] on div at bounding box center [728, 333] width 377 height 293
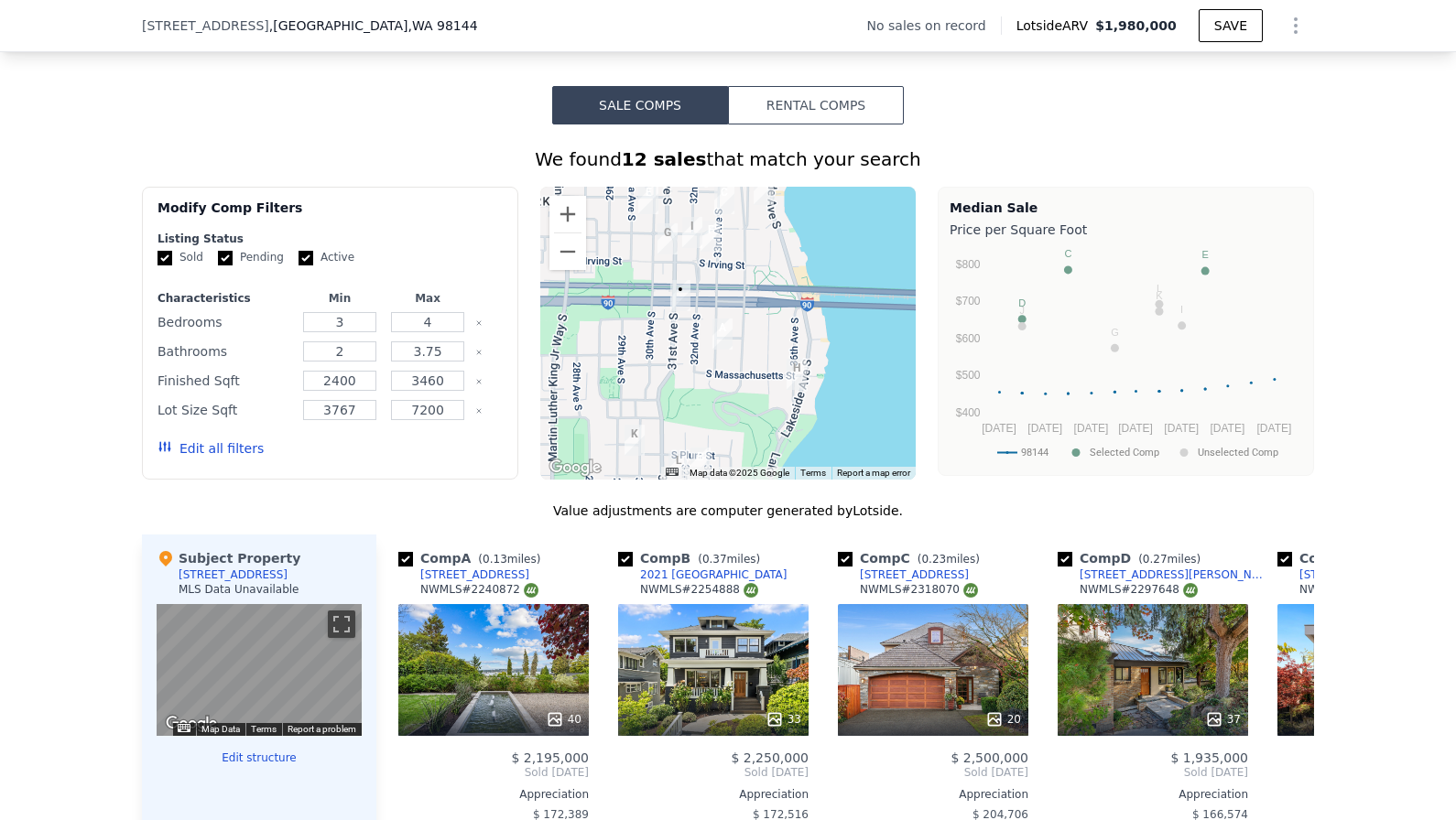
drag, startPoint x: 675, startPoint y: 322, endPoint x: 569, endPoint y: 317, distance: 106.1
click at [571, 318] on div at bounding box center [728, 333] width 377 height 293
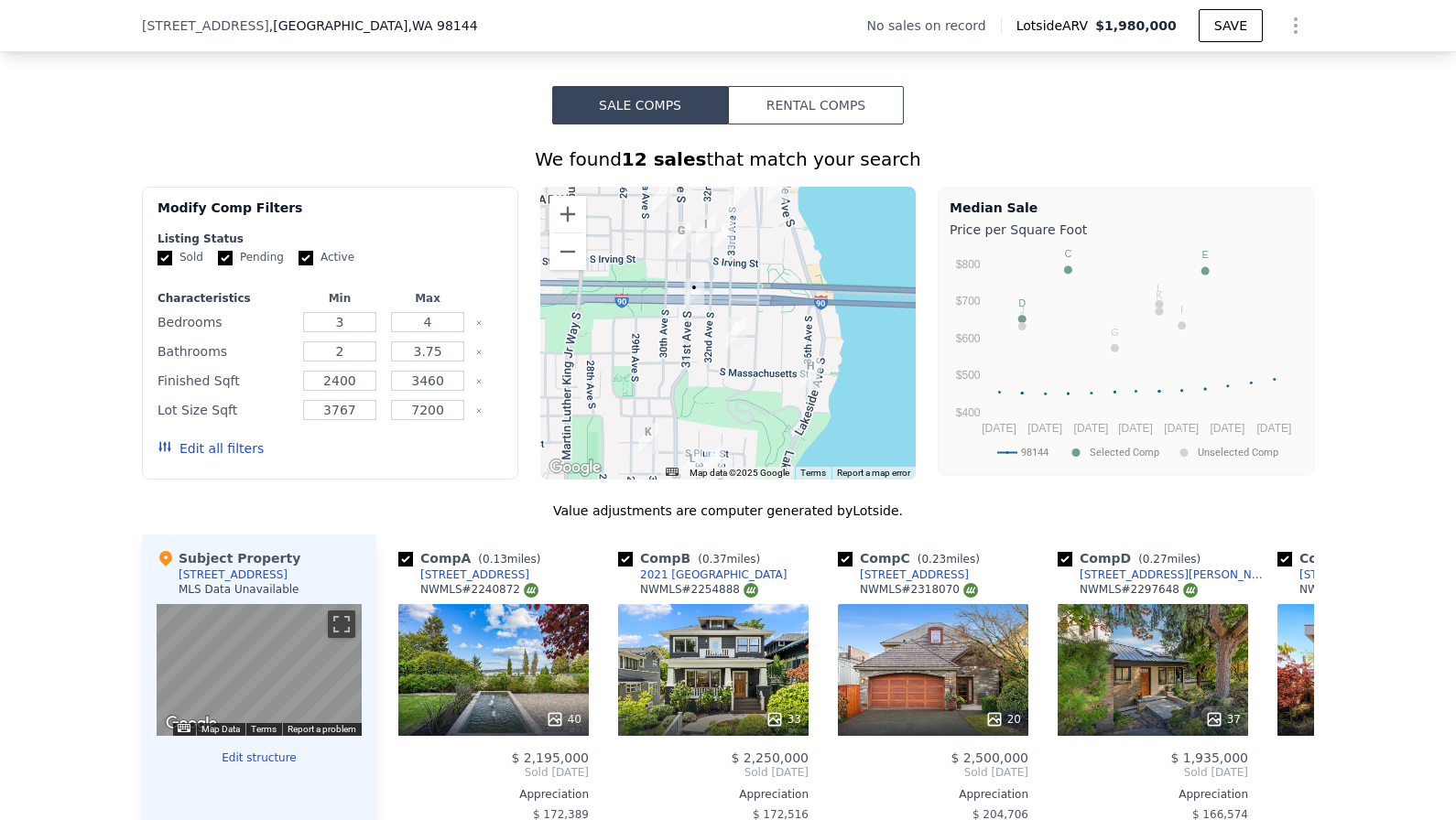
drag, startPoint x: 635, startPoint y: 317, endPoint x: 691, endPoint y: 321, distance: 56.1
click at [698, 323] on div at bounding box center [728, 333] width 377 height 293
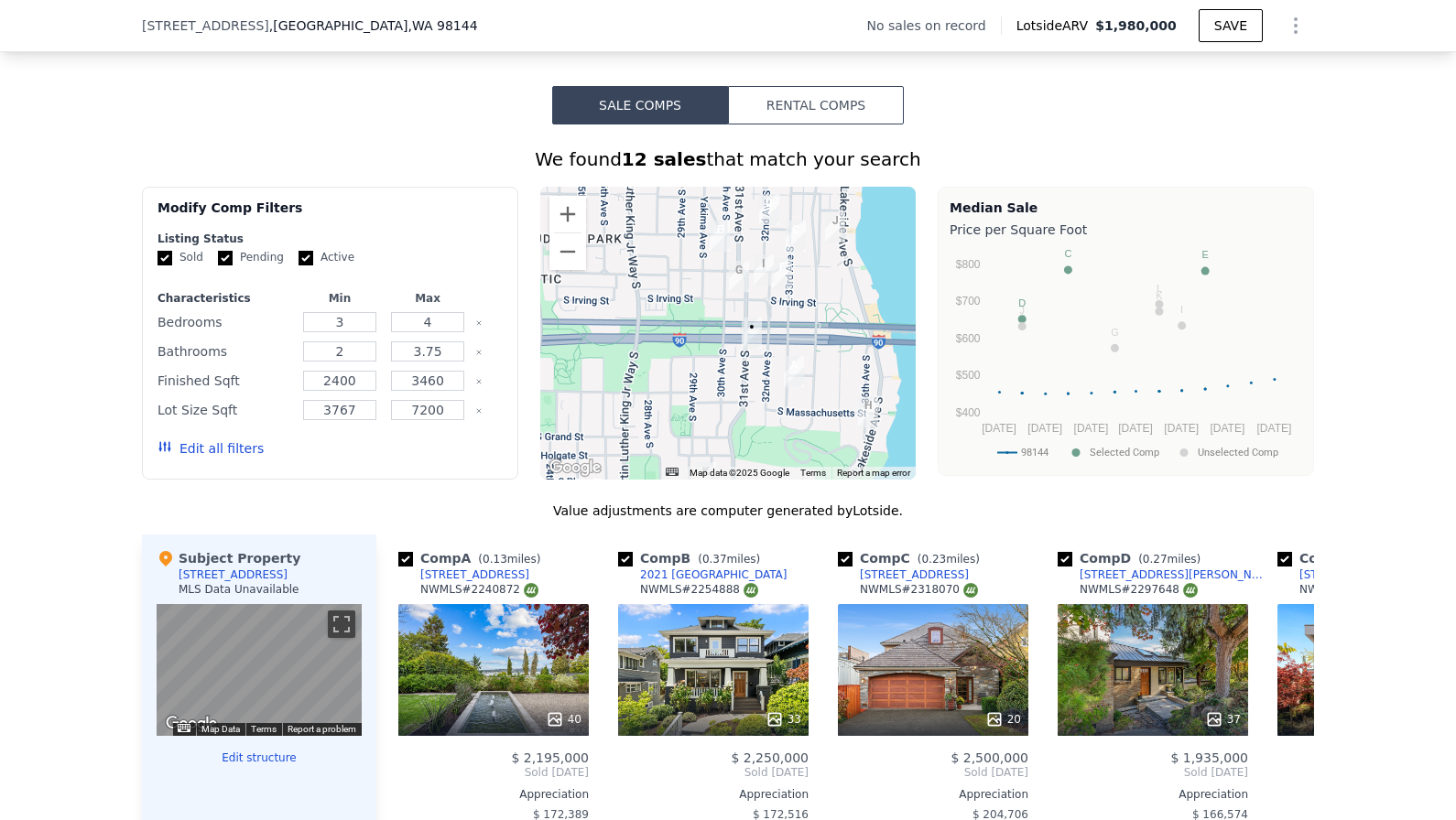
drag, startPoint x: 713, startPoint y: 293, endPoint x: 758, endPoint y: 327, distance: 56.4
click at [758, 327] on img "1416 31st Ave S" at bounding box center [751, 333] width 20 height 31
click at [574, 208] on button "Zoom in" at bounding box center [567, 214] width 37 height 37
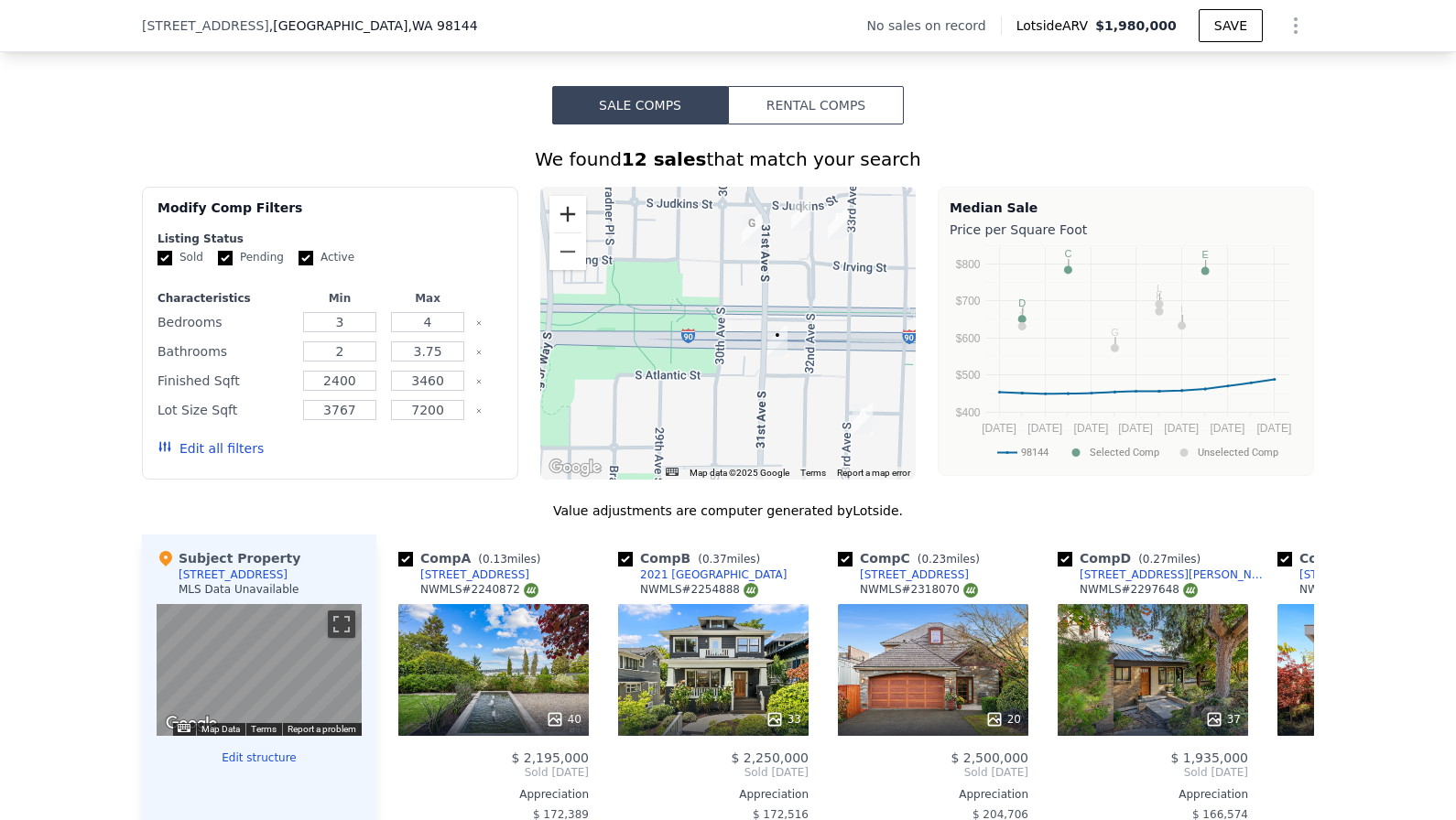
click at [574, 208] on button "Zoom in" at bounding box center [567, 214] width 37 height 37
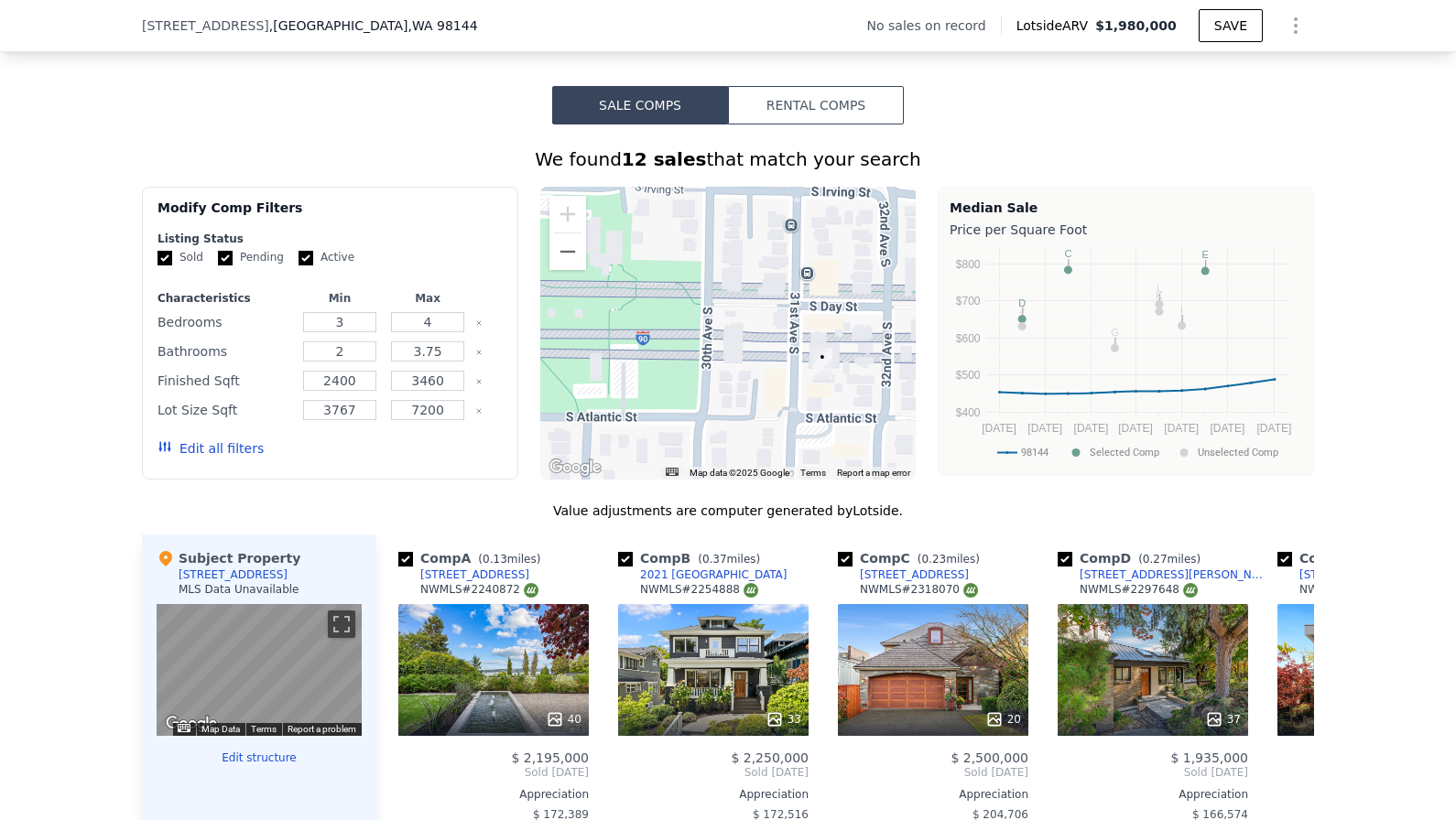
drag, startPoint x: 707, startPoint y: 326, endPoint x: 688, endPoint y: 326, distance: 19.0
click at [690, 326] on div at bounding box center [728, 333] width 377 height 293
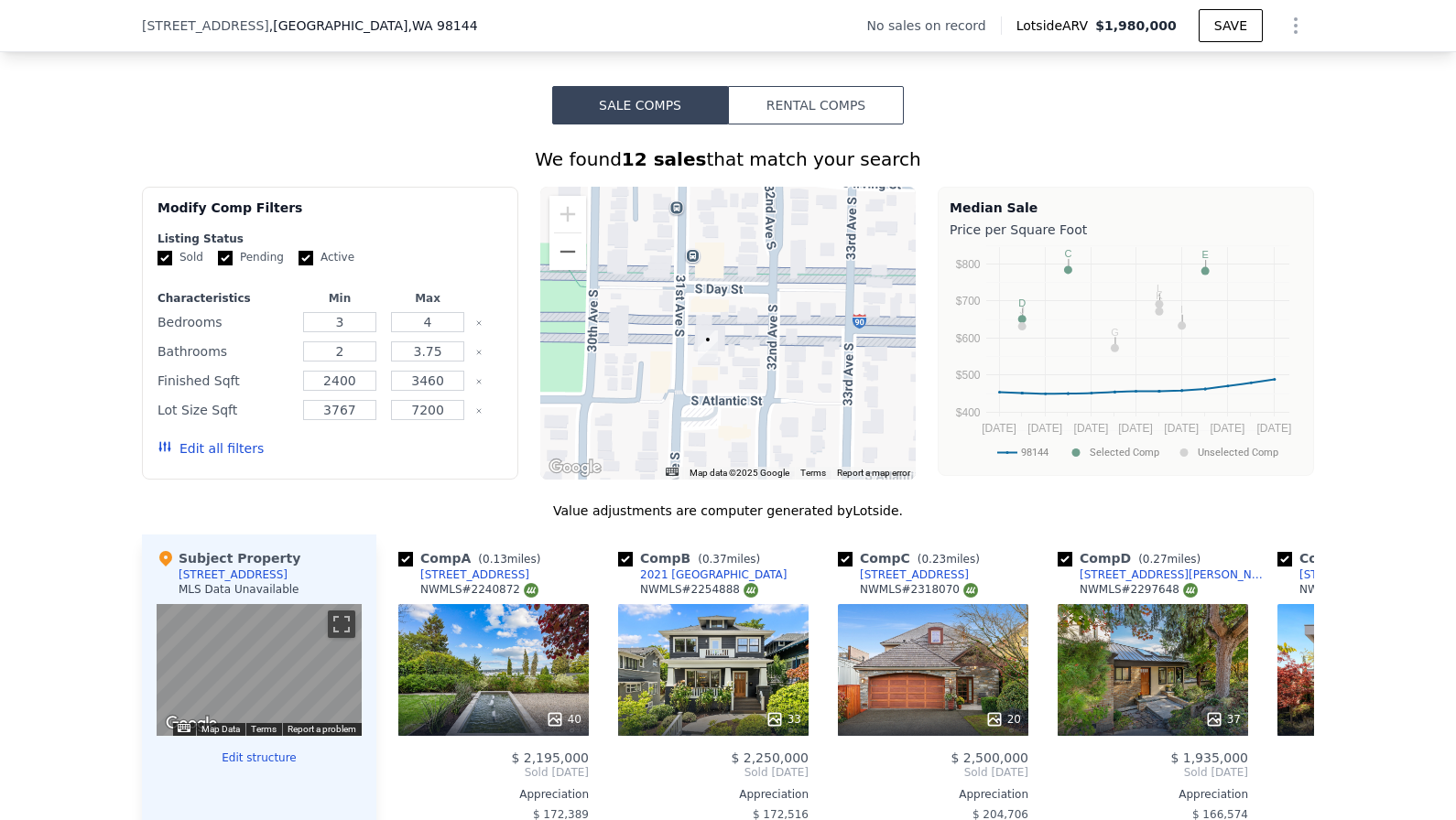
drag, startPoint x: 795, startPoint y: 384, endPoint x: 689, endPoint y: 366, distance: 107.5
click at [689, 366] on div at bounding box center [728, 333] width 377 height 293
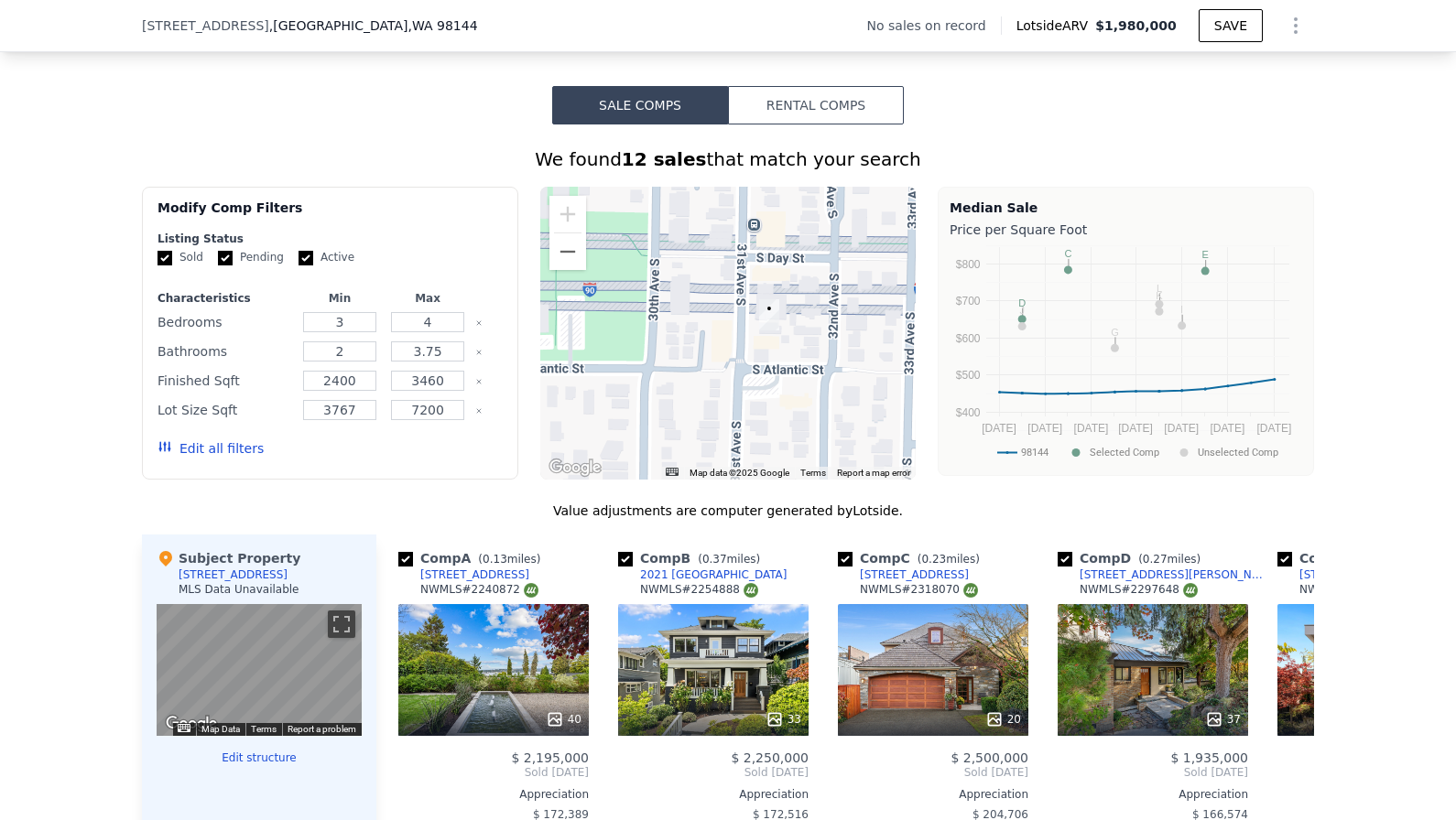
drag, startPoint x: 851, startPoint y: 394, endPoint x: 910, endPoint y: 363, distance: 66.6
click at [910, 363] on div at bounding box center [728, 333] width 377 height 293
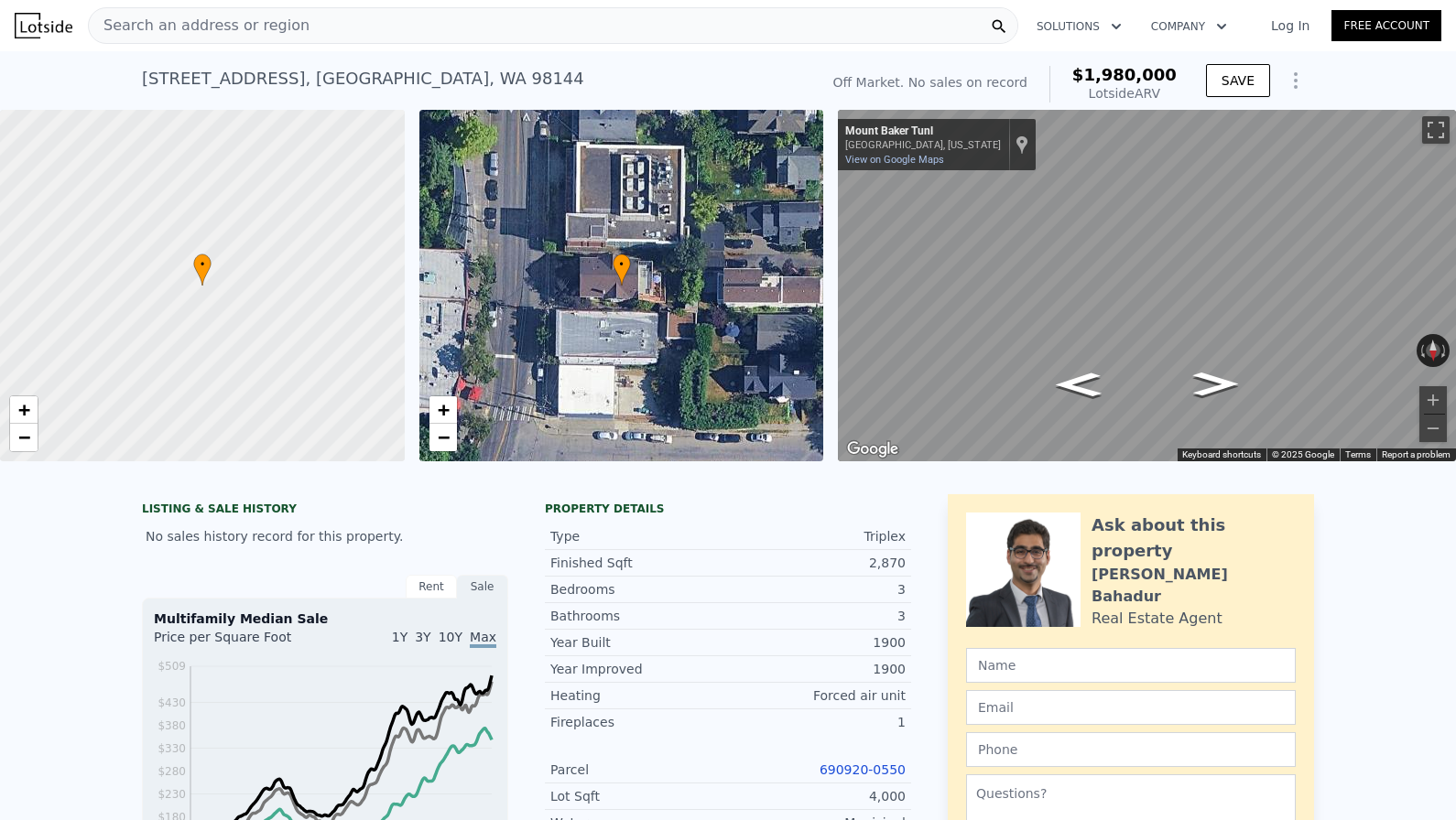
scroll to position [0, 0]
